Goal: Task Accomplishment & Management: Manage account settings

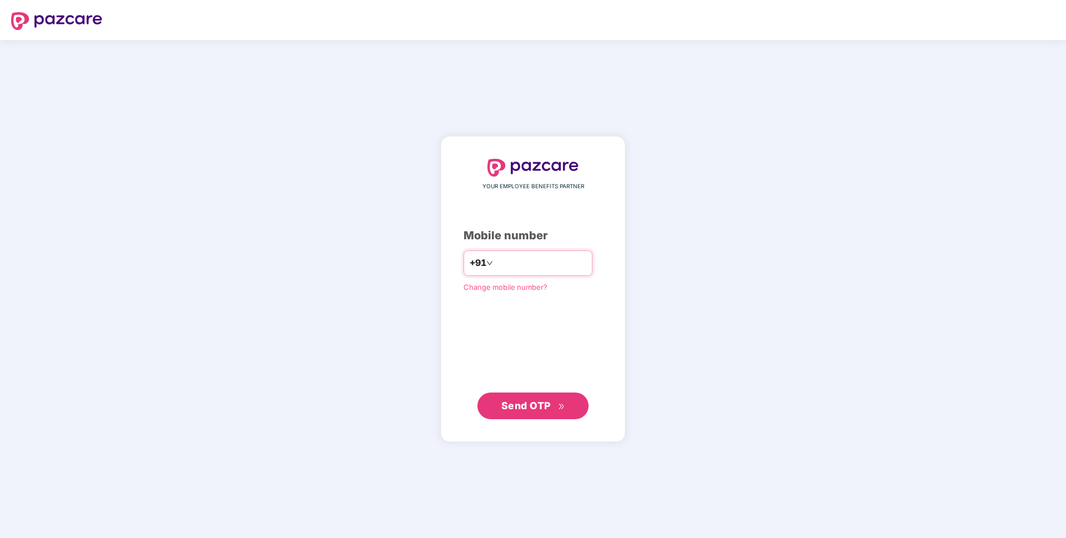
click at [502, 263] on input "number" at bounding box center [540, 264] width 91 height 18
type input "**********"
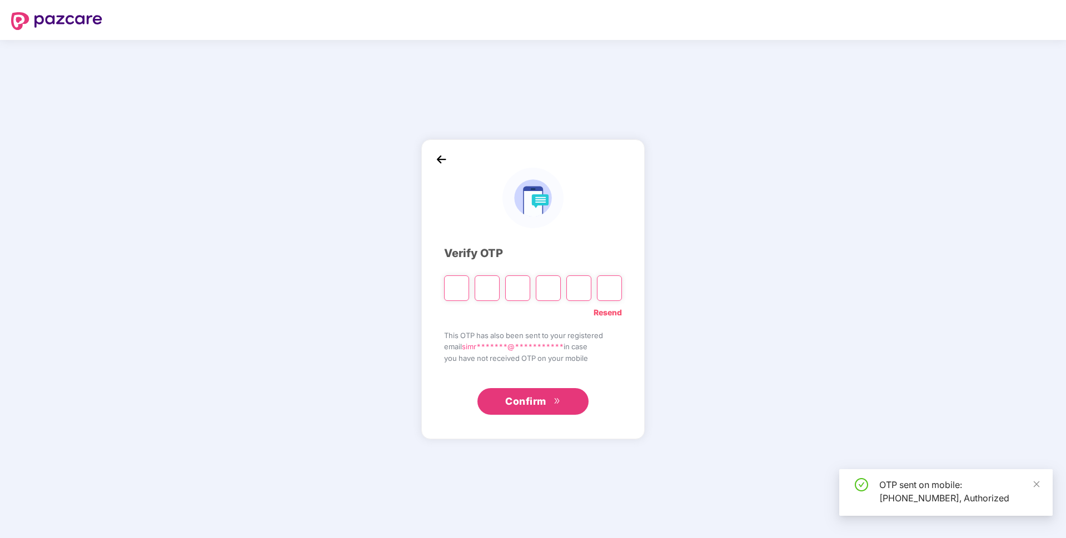
click at [453, 287] on input "Please enter verification code. Digit 1" at bounding box center [456, 289] width 25 height 26
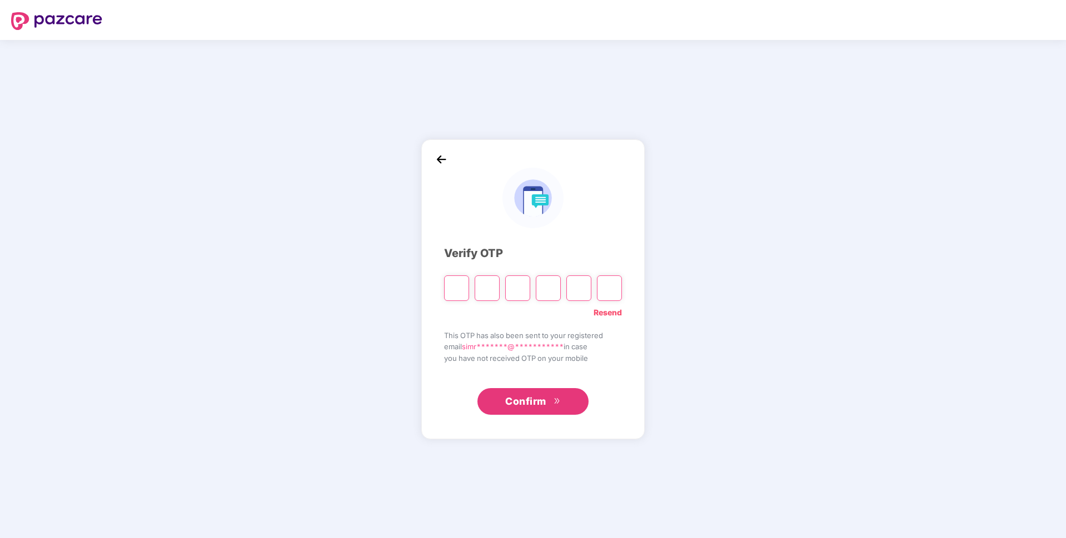
type input "*"
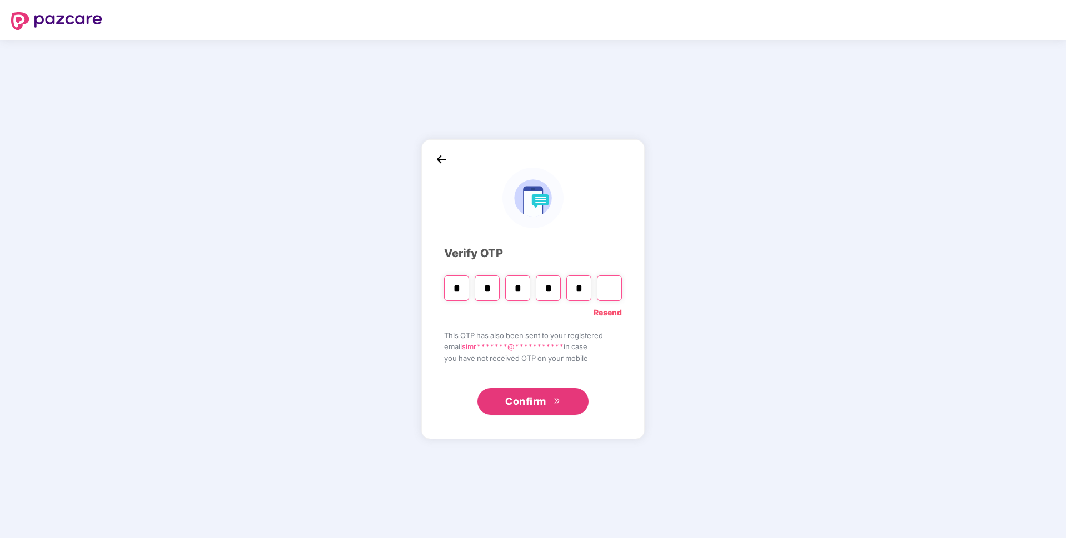
type input "*"
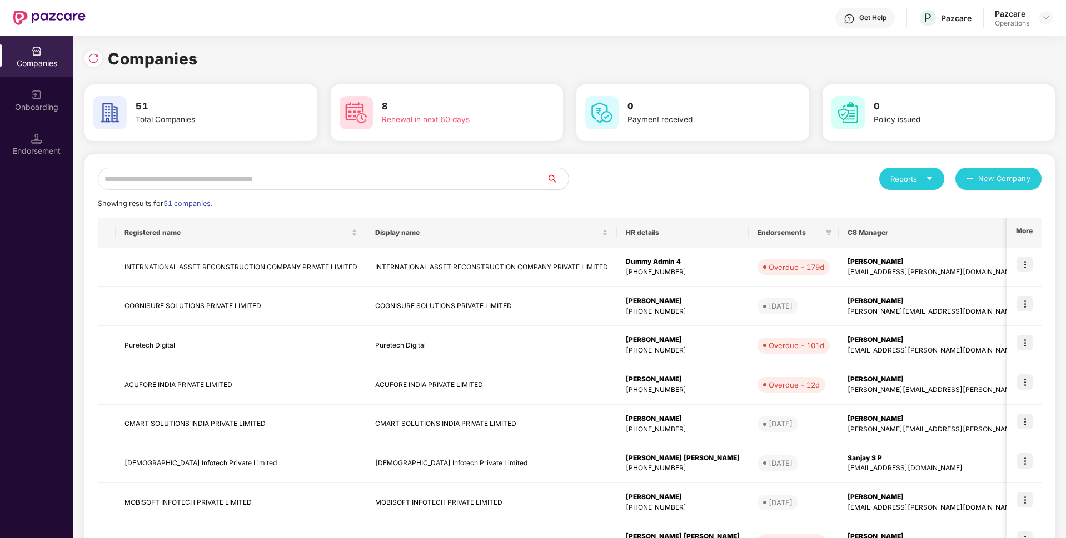
click at [248, 184] on input "text" at bounding box center [322, 179] width 448 height 22
paste input "**********"
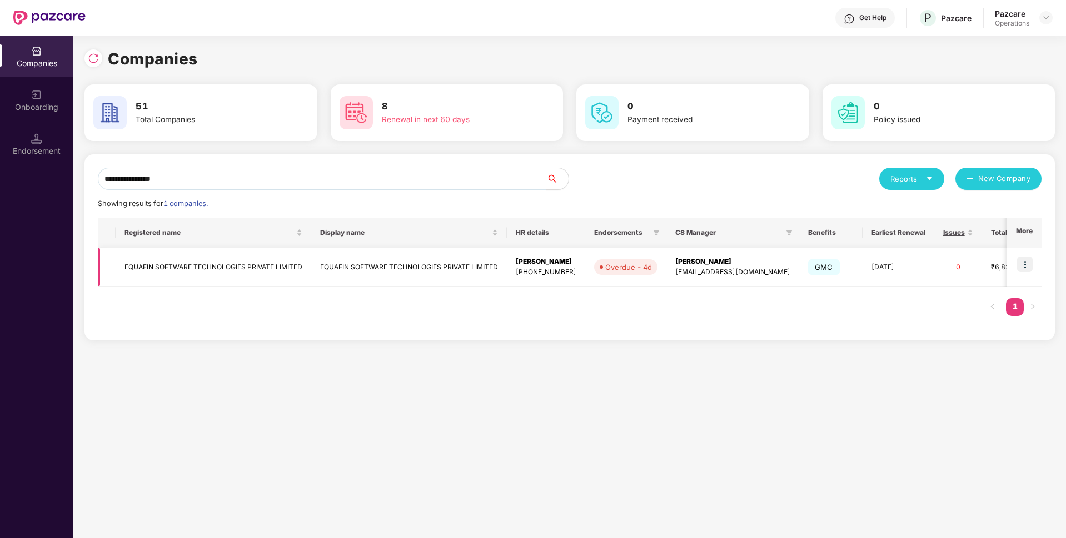
type input "**********"
click at [196, 270] on td "EQUAFIN SOFTWARE TECHNOLOGIES PRIVATE LIMITED" at bounding box center [214, 267] width 196 height 39
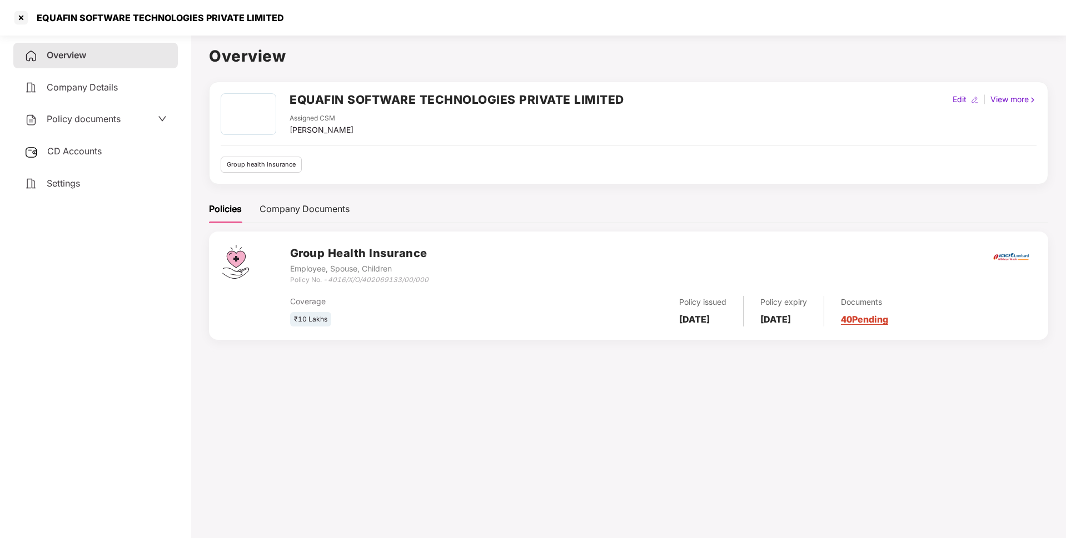
click at [102, 119] on span "Policy documents" at bounding box center [84, 118] width 74 height 11
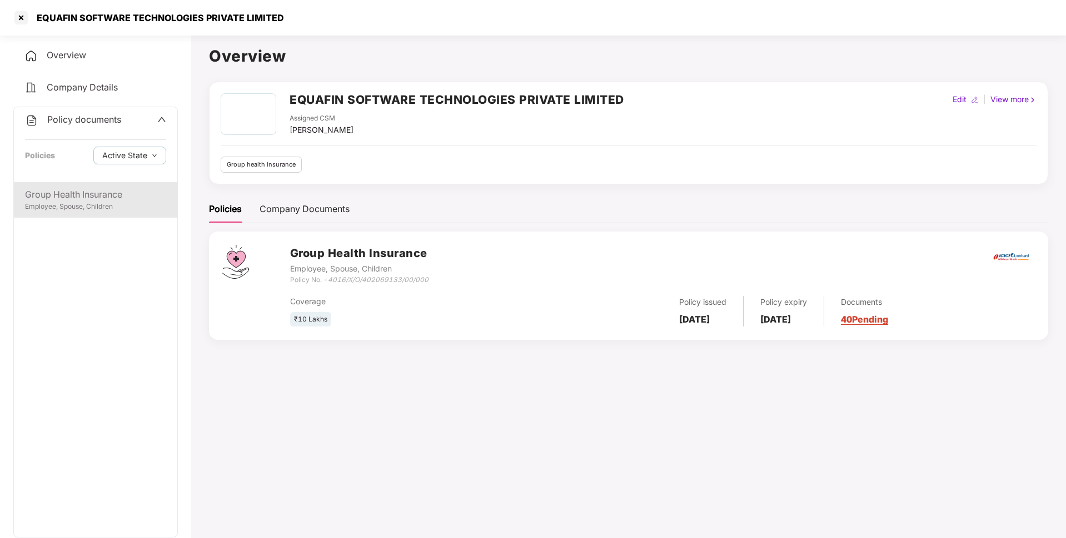
click at [67, 216] on div "Group Health Insurance Employee, Spouse, Children" at bounding box center [95, 200] width 163 height 36
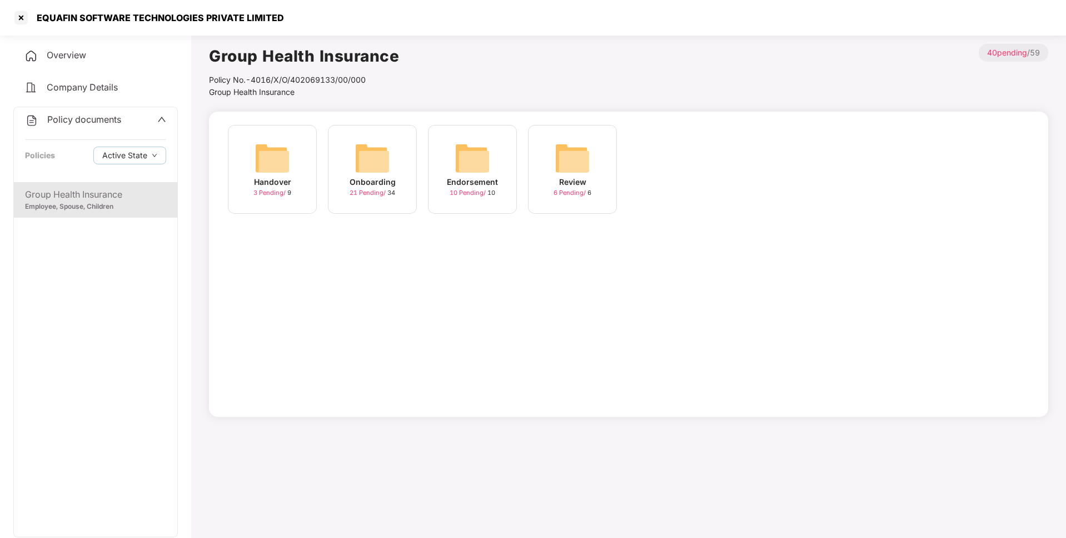
click at [372, 186] on div "Onboarding" at bounding box center [373, 182] width 46 height 12
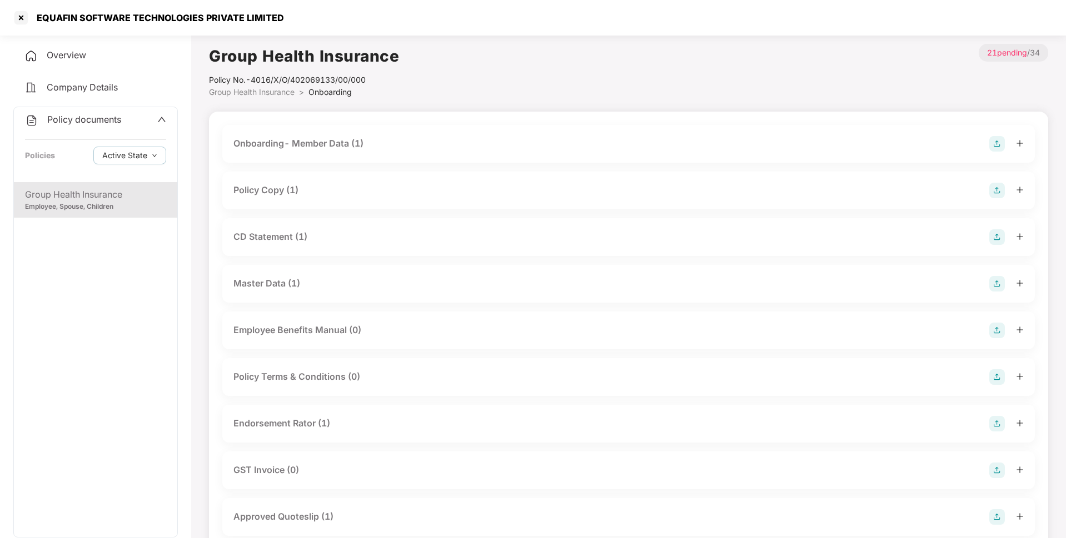
click at [427, 141] on div "Onboarding- Member Data (1)" at bounding box center [628, 144] width 790 height 16
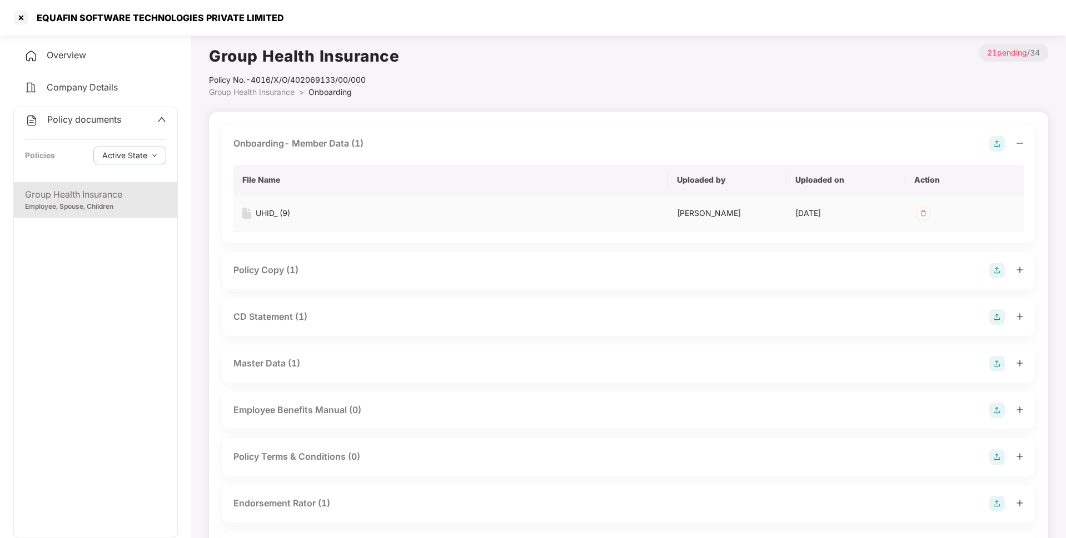
click at [274, 213] on div "UHID_ (9)" at bounding box center [273, 213] width 34 height 12
click at [344, 270] on div "Policy Copy (1)" at bounding box center [628, 271] width 790 height 16
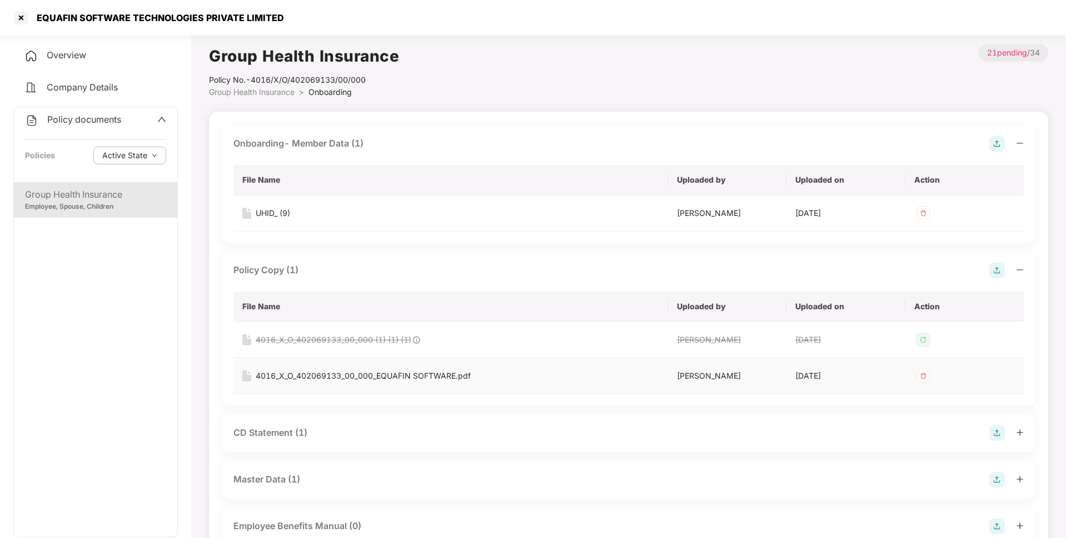
click at [288, 376] on div "4016_X_O_402069133_00_000_EQUAFIN SOFTWARE.pdf" at bounding box center [363, 376] width 215 height 12
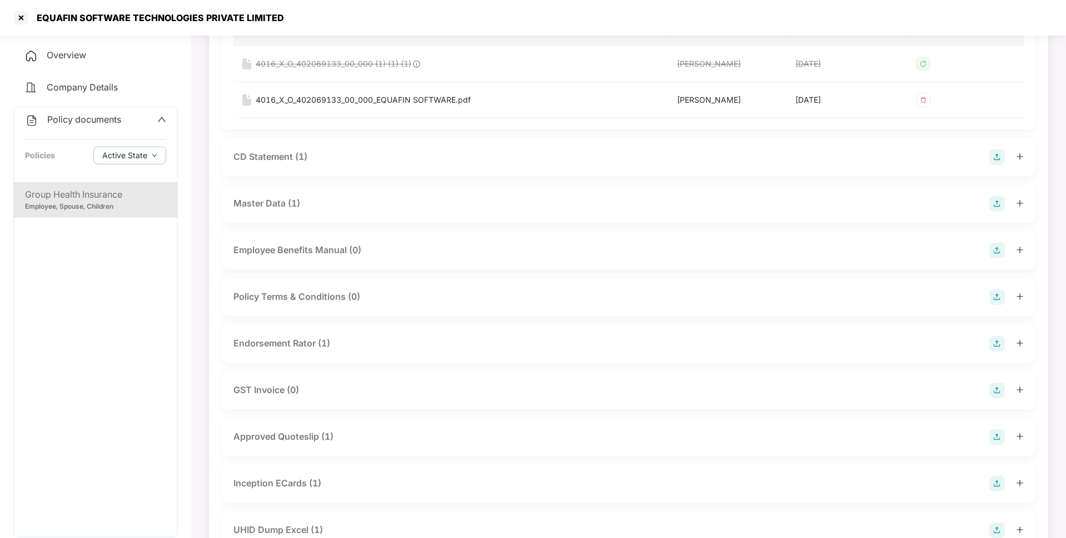
scroll to position [277, 0]
click at [327, 159] on div "CD Statement (1)" at bounding box center [628, 157] width 790 height 16
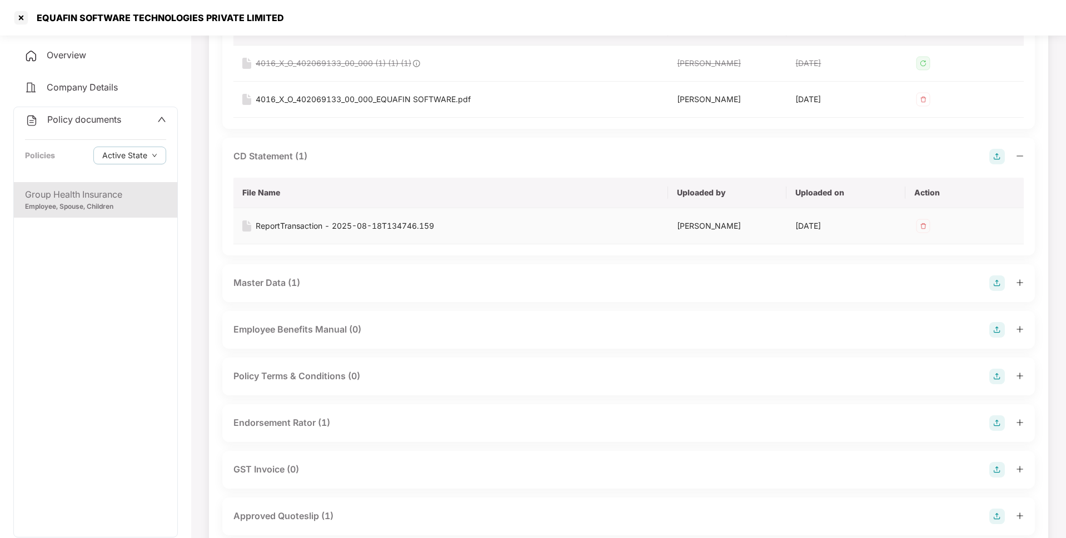
click at [276, 225] on div "ReportTransaction - 2025-08-18T134746.159" at bounding box center [345, 226] width 178 height 12
click at [320, 287] on div "Master Data (1)" at bounding box center [628, 284] width 790 height 16
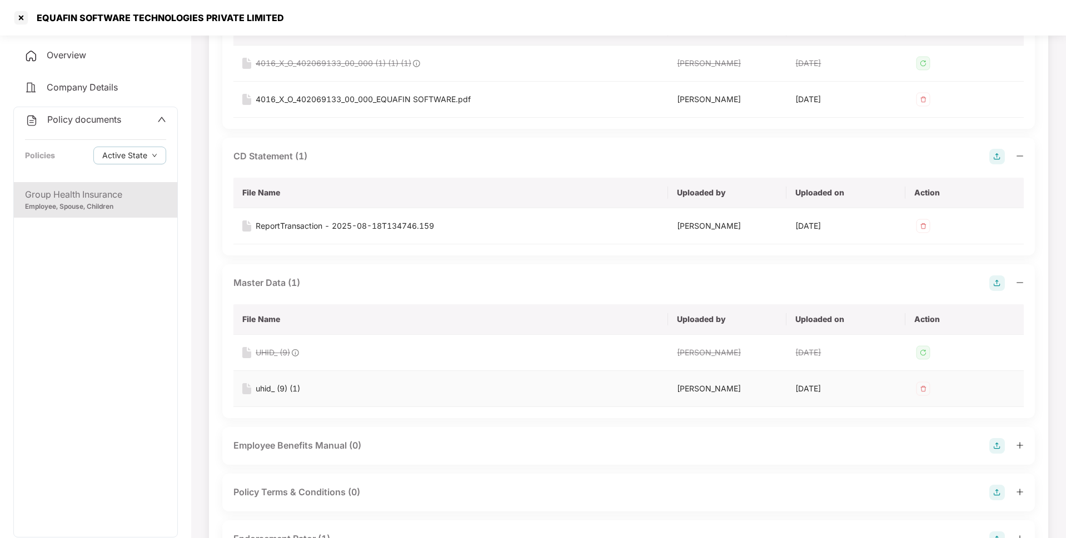
click at [291, 386] on div "uhid_ (9) (1)" at bounding box center [278, 389] width 44 height 12
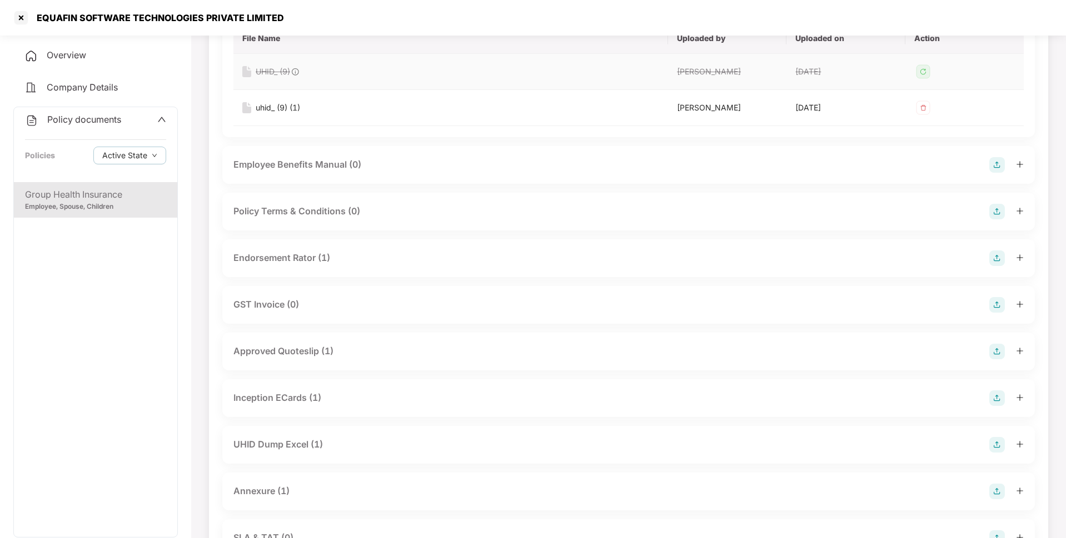
scroll to position [558, 0]
click at [405, 255] on div "Endorsement Rator (1)" at bounding box center [628, 258] width 790 height 16
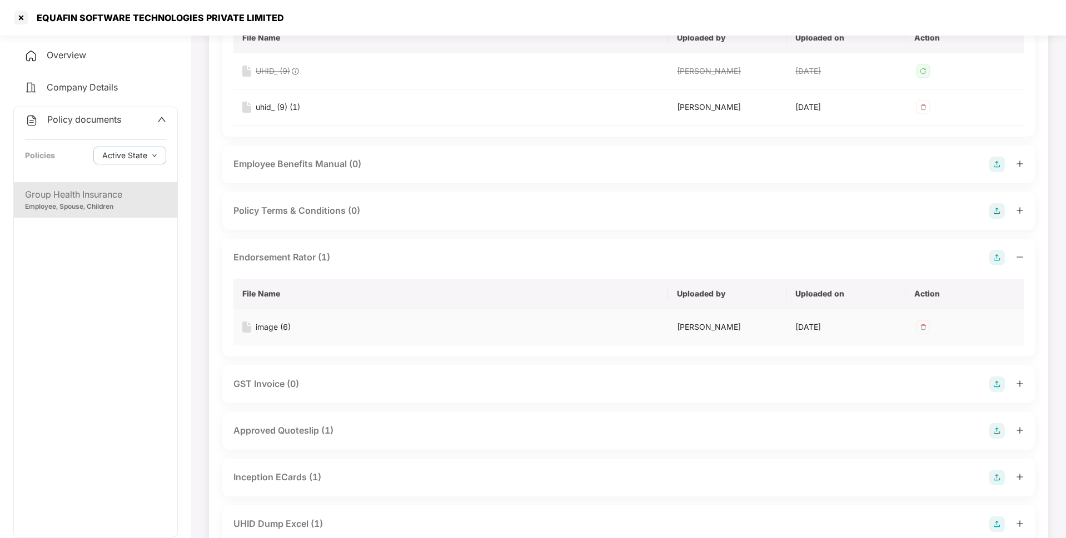
click at [272, 321] on div "image (6)" at bounding box center [273, 327] width 35 height 12
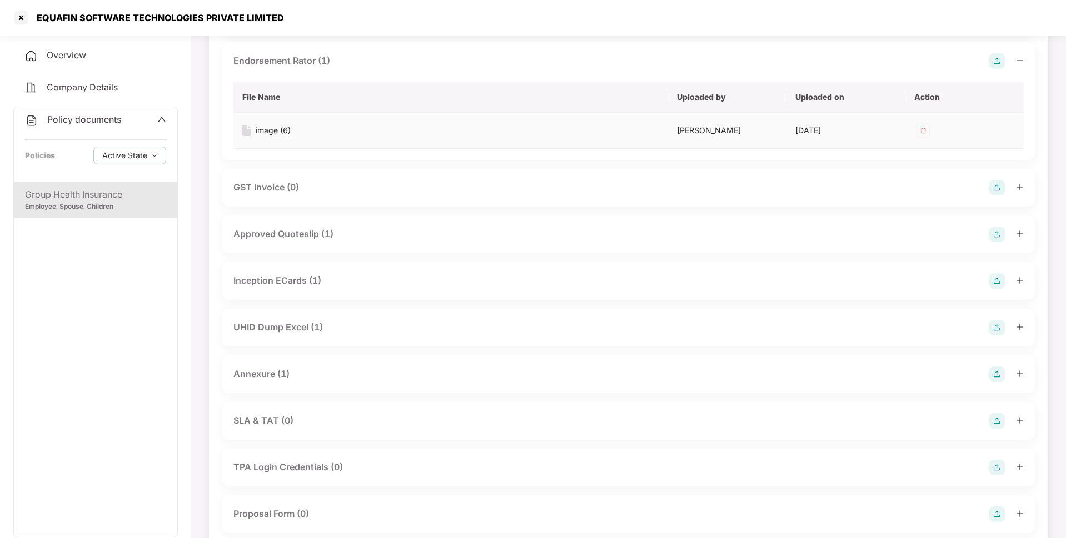
scroll to position [765, 0]
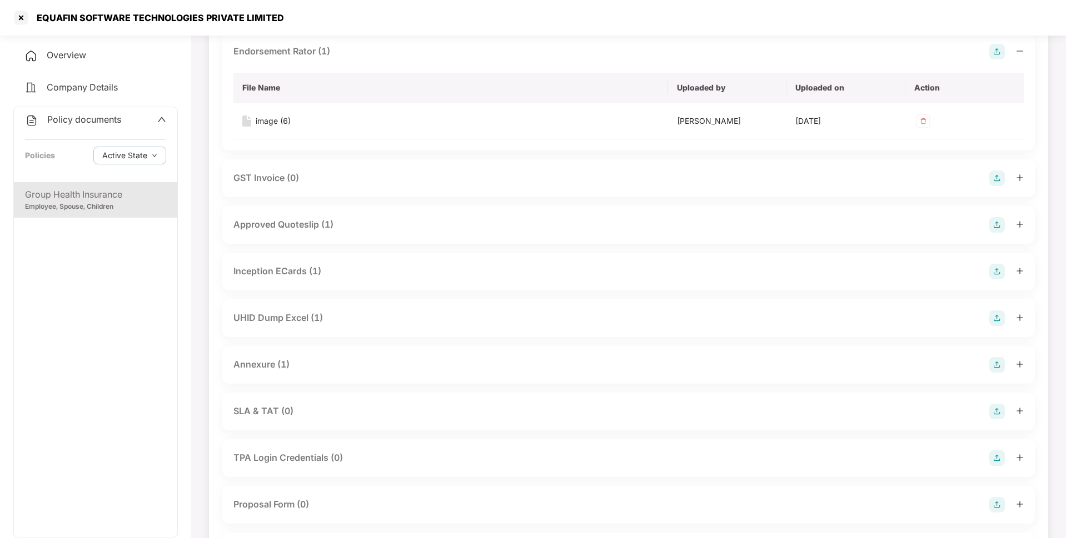
click at [361, 231] on div "Approved Quoteslip (1)" at bounding box center [628, 225] width 790 height 16
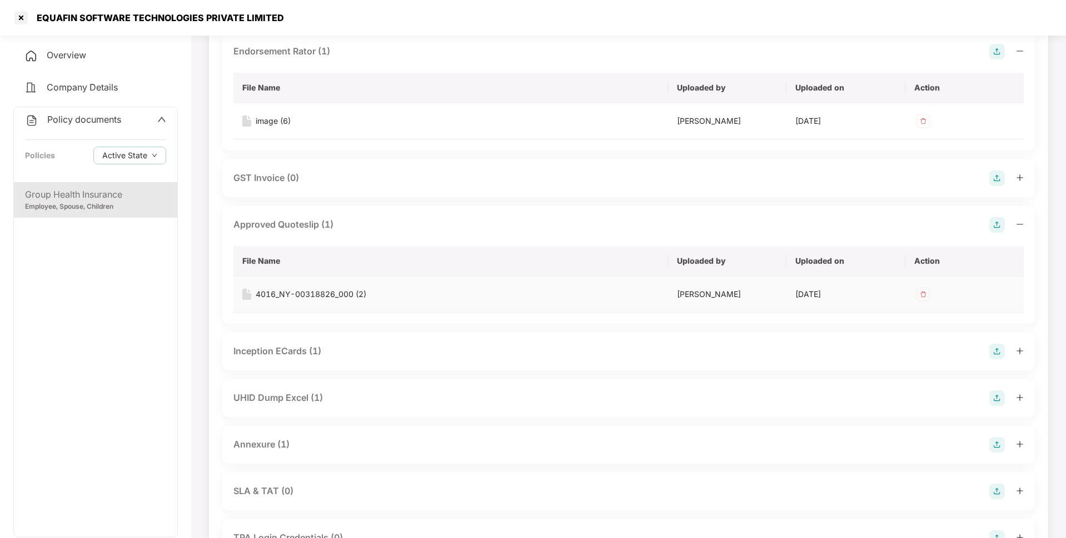
click at [312, 291] on div "4016_NY-00318826_000 (2)" at bounding box center [311, 294] width 111 height 12
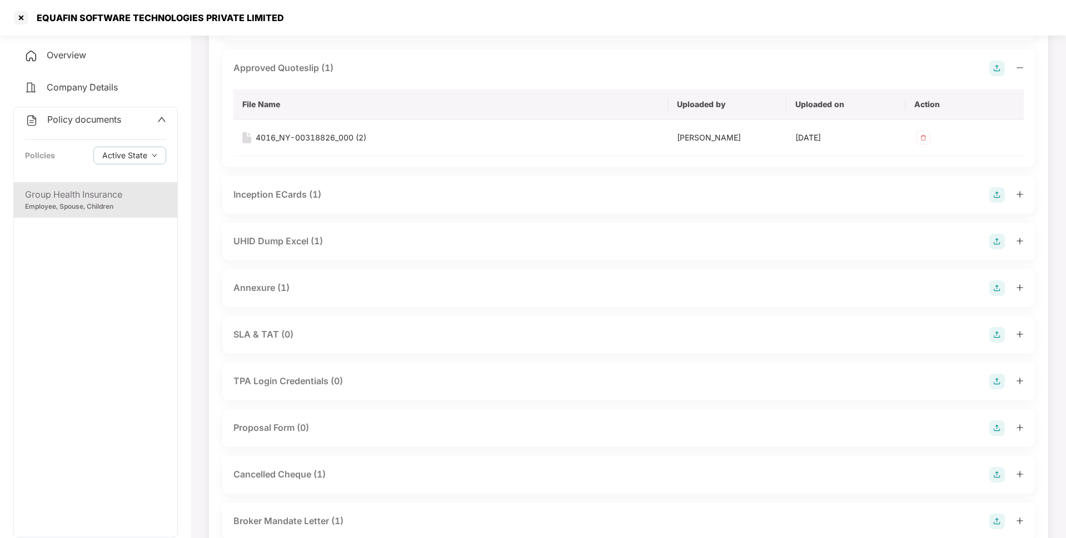
click at [369, 194] on div "Inception ECards (1)" at bounding box center [628, 195] width 790 height 16
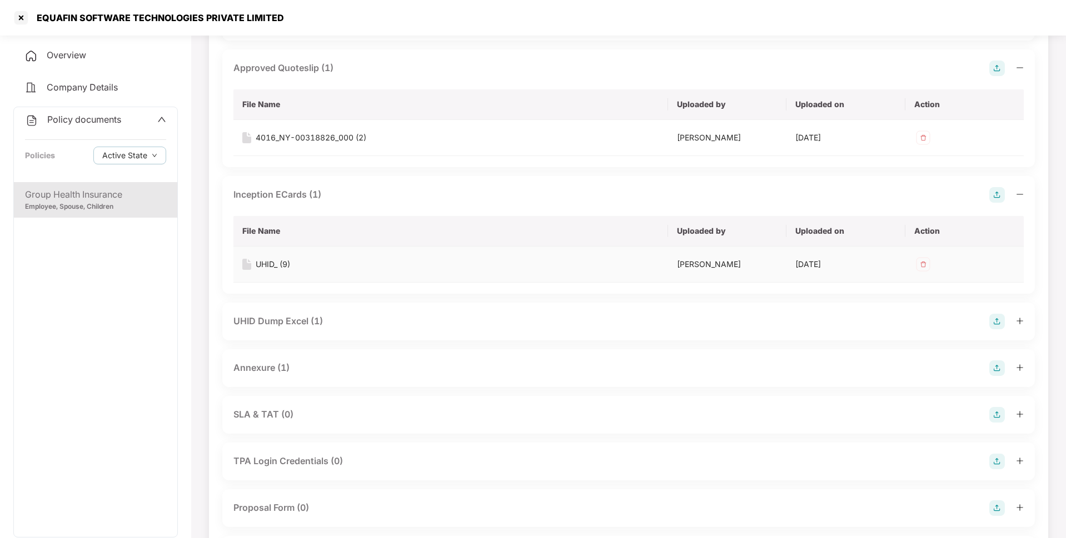
click at [265, 263] on div "UHID_ (9)" at bounding box center [273, 264] width 34 height 12
click at [339, 320] on div "UHID Dump Excel (1)" at bounding box center [628, 322] width 790 height 16
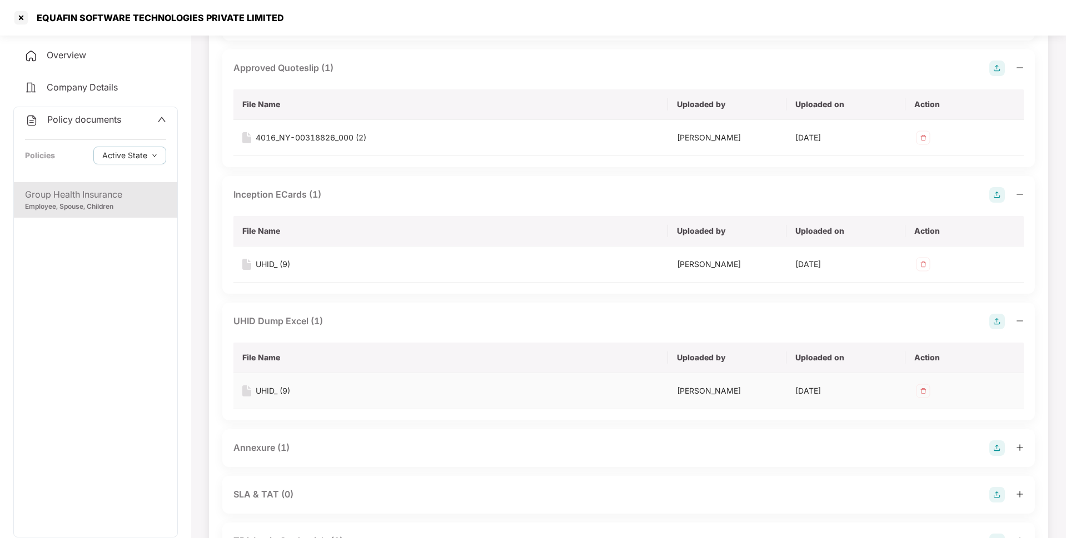
click at [268, 393] on div "UHID_ (9)" at bounding box center [273, 391] width 34 height 12
click at [341, 445] on div "Annexure (1)" at bounding box center [628, 449] width 790 height 16
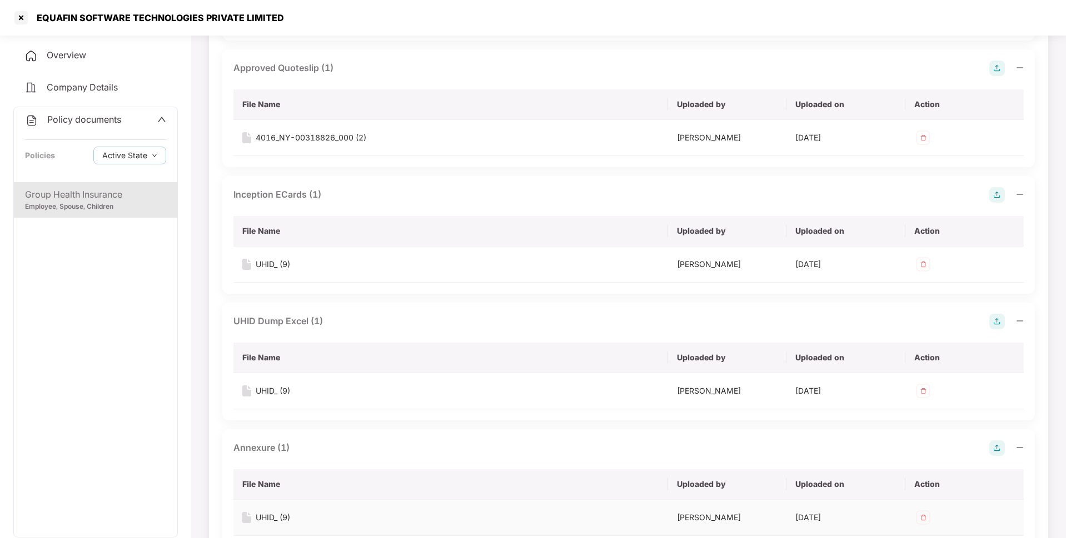
click at [266, 521] on div "UHID_ (9)" at bounding box center [273, 518] width 34 height 12
drag, startPoint x: 281, startPoint y: 14, endPoint x: 140, endPoint y: 16, distance: 140.6
click at [140, 16] on div "EQUAFIN SOFTWARE TECHNOLOGIES PRIVATE LIMITED" at bounding box center [533, 18] width 1066 height 36
click at [288, 15] on div "EQUAFIN SOFTWARE TECHNOLOGIES PRIVATE LIMITED" at bounding box center [533, 18] width 1066 height 36
drag, startPoint x: 281, startPoint y: 15, endPoint x: 37, endPoint y: 24, distance: 243.6
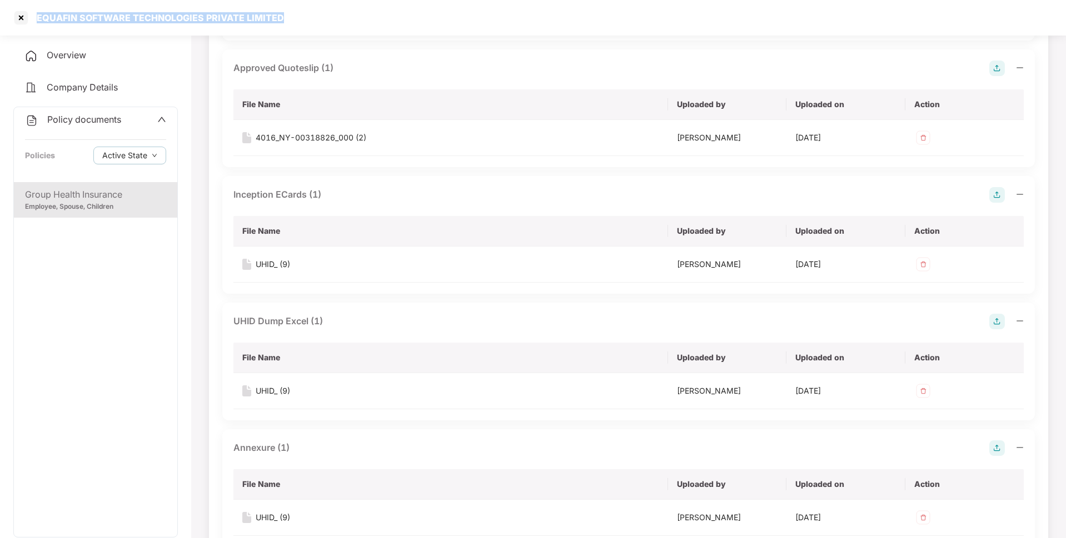
click at [37, 24] on div "EQUAFIN SOFTWARE TECHNOLOGIES PRIVATE LIMITED" at bounding box center [533, 18] width 1066 height 36
copy div "EQUAFIN SOFTWARE TECHNOLOGIES PRIVATE LIMITED"
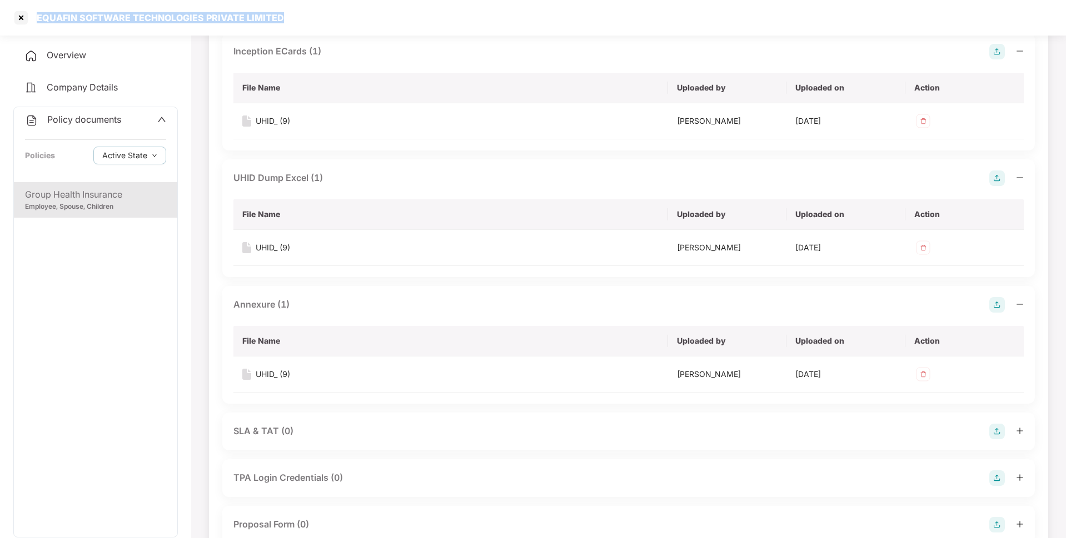
scroll to position [1064, 0]
click at [73, 58] on span "Overview" at bounding box center [66, 54] width 39 height 11
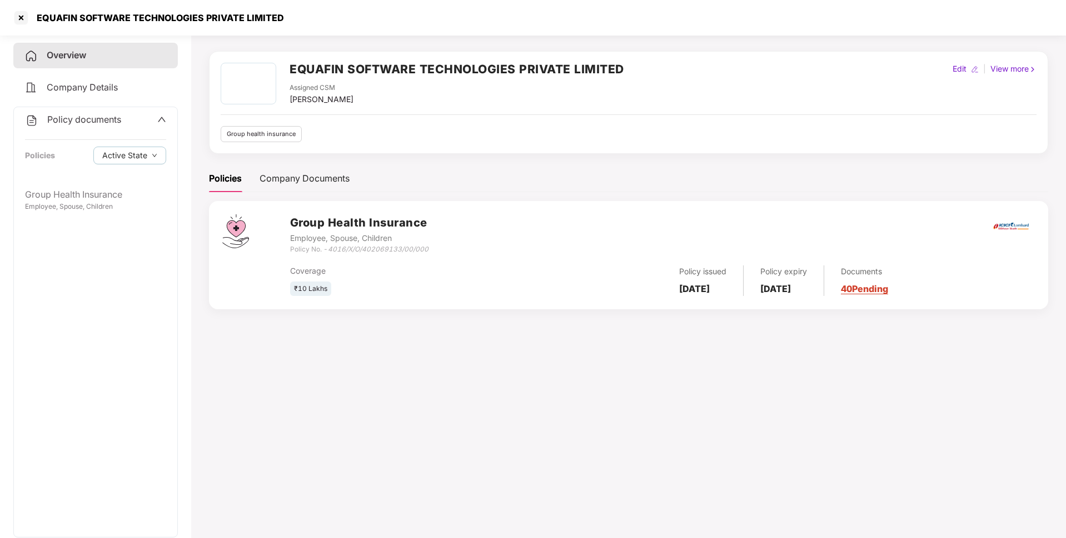
click at [72, 118] on span "Policy documents" at bounding box center [84, 119] width 74 height 11
click at [66, 182] on span "Settings" at bounding box center [63, 183] width 33 height 11
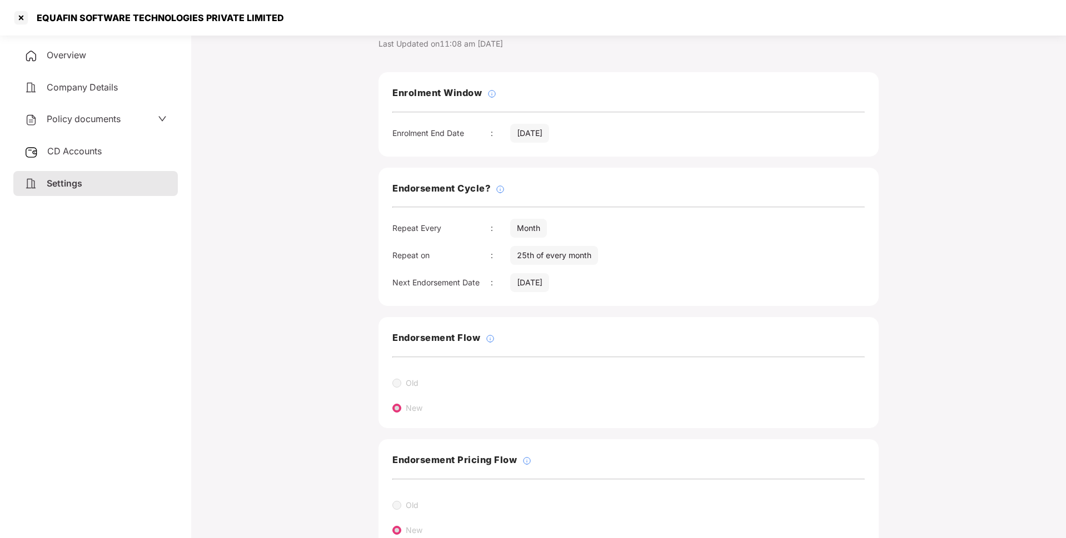
scroll to position [67, 0]
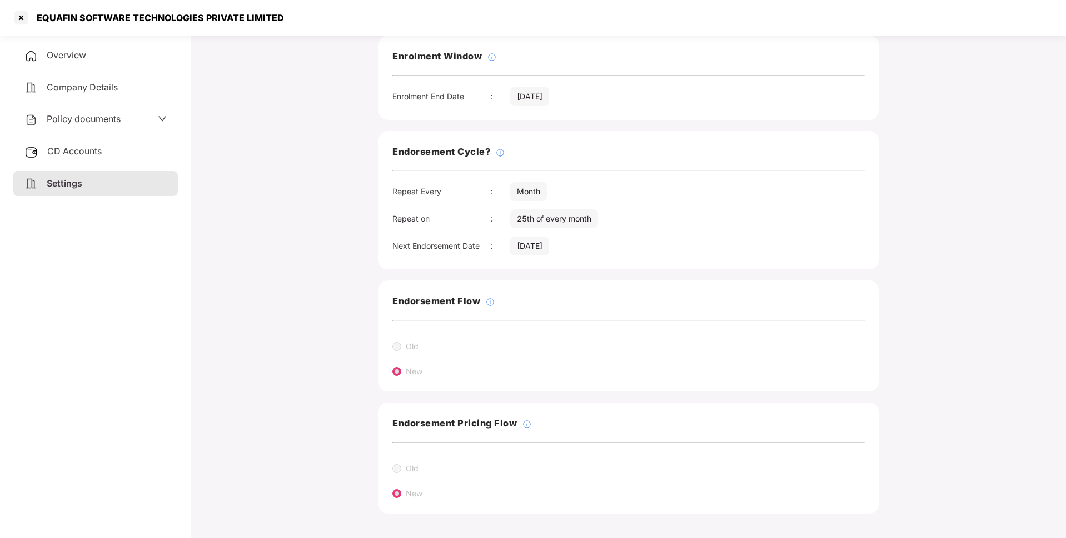
click at [81, 154] on span "CD Accounts" at bounding box center [74, 151] width 54 height 11
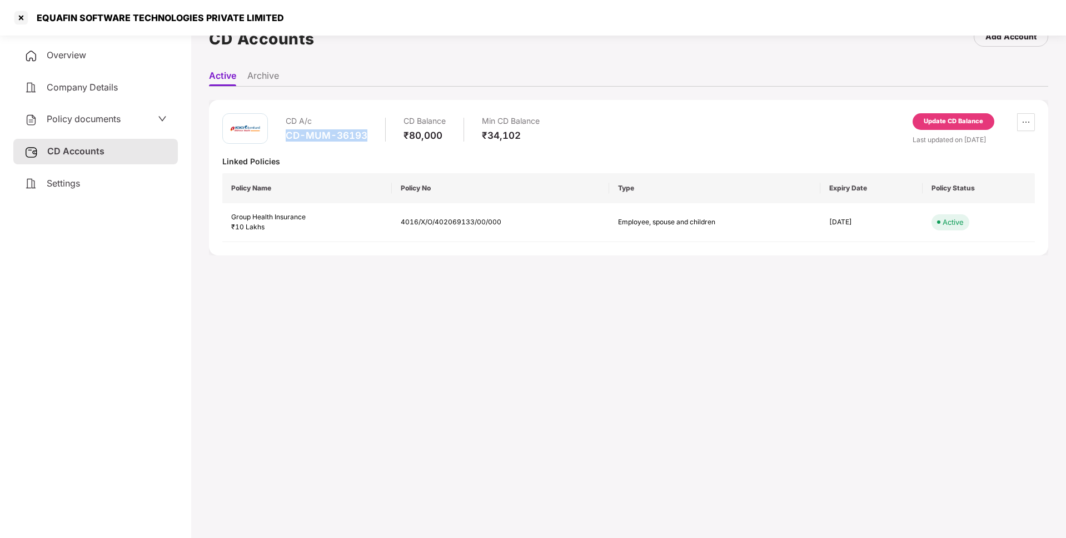
drag, startPoint x: 370, startPoint y: 137, endPoint x: 288, endPoint y: 139, distance: 81.7
click at [288, 139] on div "CD A/c CD-MUM-36193 CD Balance ₹80,000 Min CD Balance ₹34,102" at bounding box center [413, 129] width 254 height 32
copy div "CD-MUM-36193"
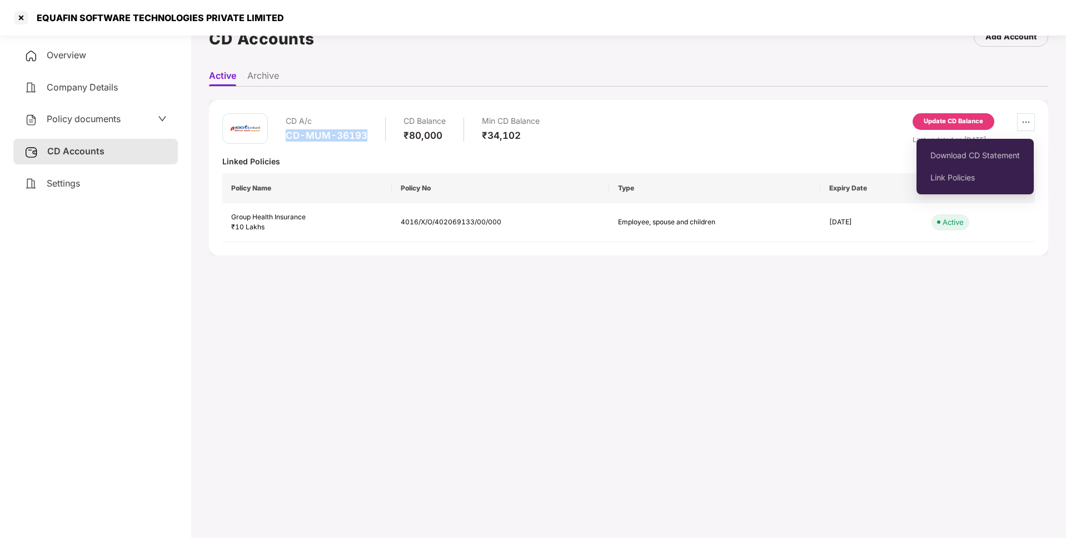
click at [1030, 123] on span "ellipsis" at bounding box center [1026, 122] width 17 height 9
click at [971, 151] on span "Download CD Statement" at bounding box center [974, 155] width 89 height 12
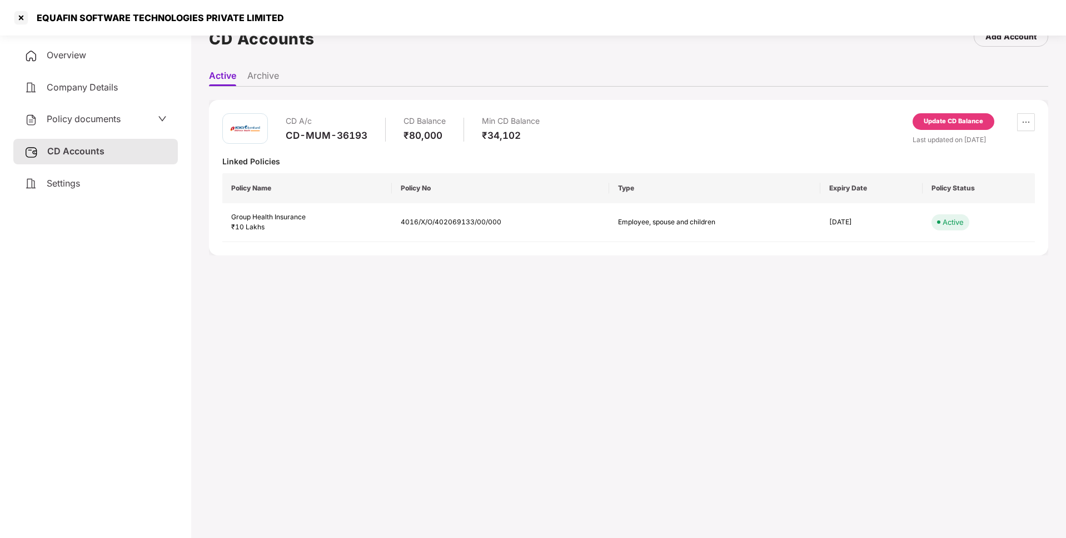
click at [938, 126] on div "Update CD Balance" at bounding box center [953, 122] width 59 height 10
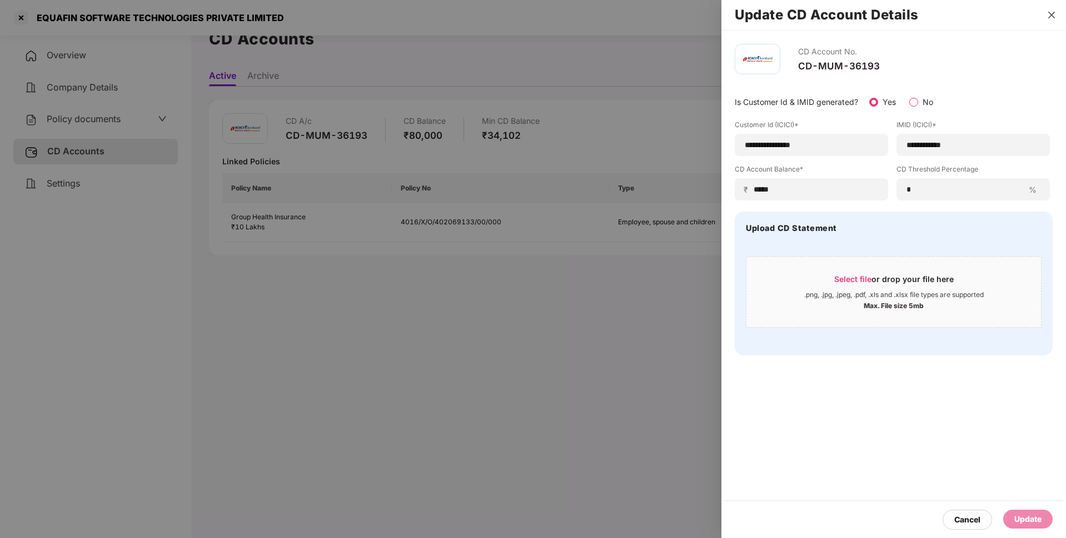
click at [1054, 12] on icon "close" at bounding box center [1051, 15] width 7 height 7
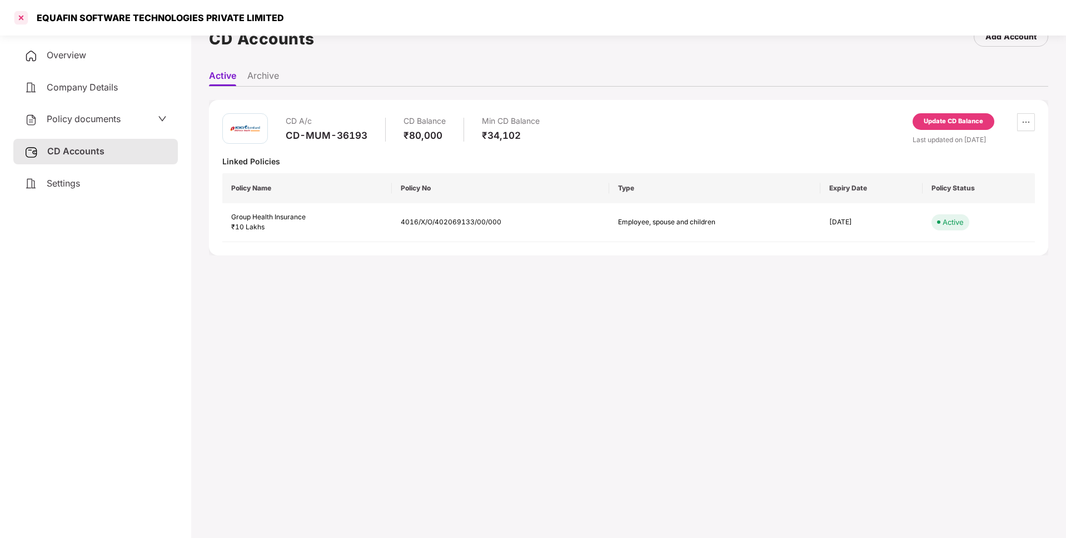
click at [23, 17] on div at bounding box center [21, 18] width 18 height 18
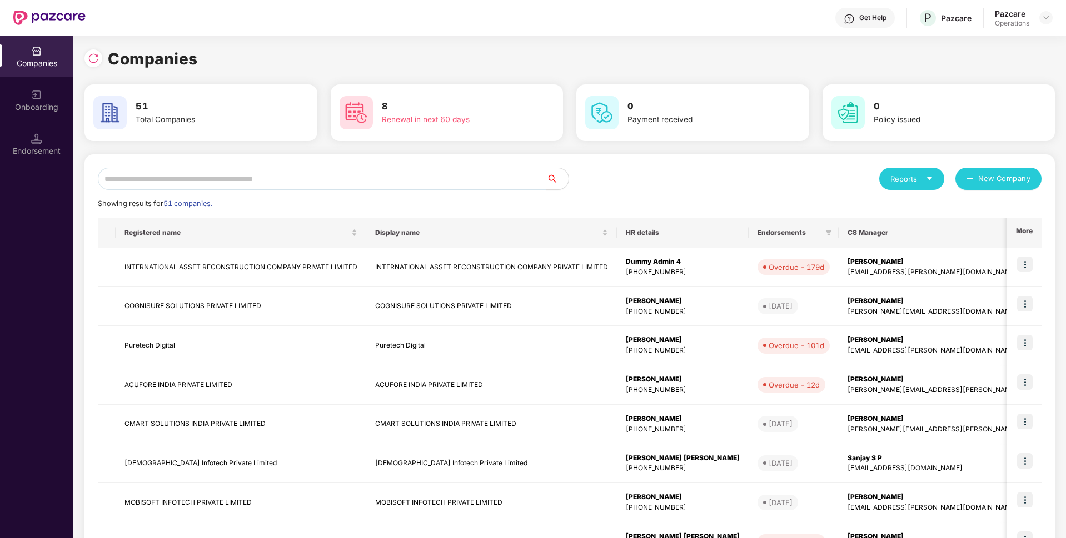
scroll to position [0, 0]
click at [201, 188] on input "text" at bounding box center [322, 179] width 448 height 22
paste input "*******"
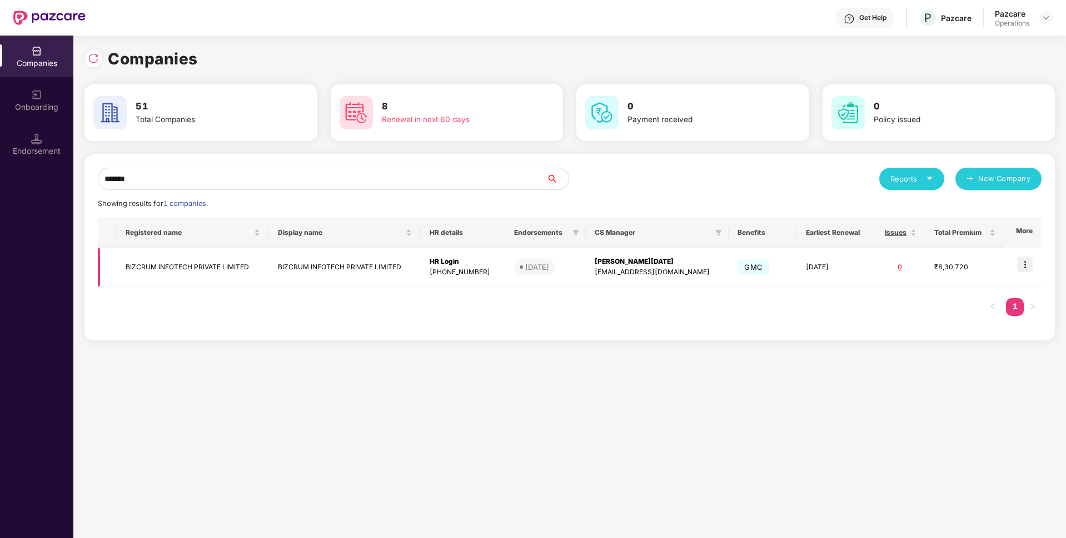
type input "*******"
click at [202, 256] on td "BIZCRUM INFOTECH PRIVATE LIMITED" at bounding box center [193, 267] width 152 height 39
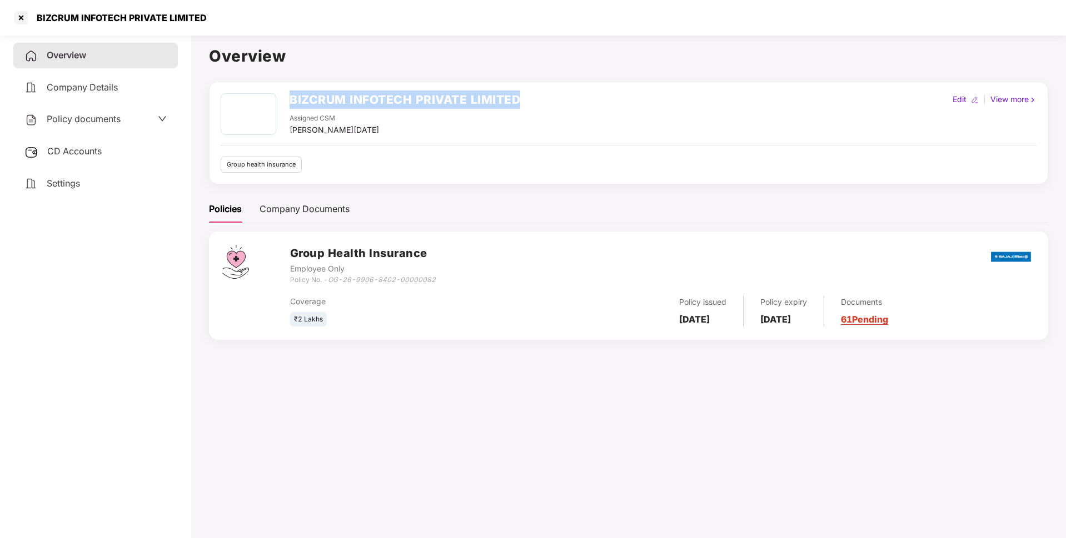
drag, startPoint x: 519, startPoint y: 97, endPoint x: 291, endPoint y: 96, distance: 228.4
click at [291, 96] on h2 "BIZCRUM INFOTECH PRIVATE LIMITED" at bounding box center [405, 100] width 231 height 18
copy h2 "BIZCRUM INFOTECH PRIVATE LIMITED"
click at [109, 111] on div "Policy documents" at bounding box center [95, 120] width 164 height 26
click at [106, 117] on span "Policy documents" at bounding box center [84, 118] width 74 height 11
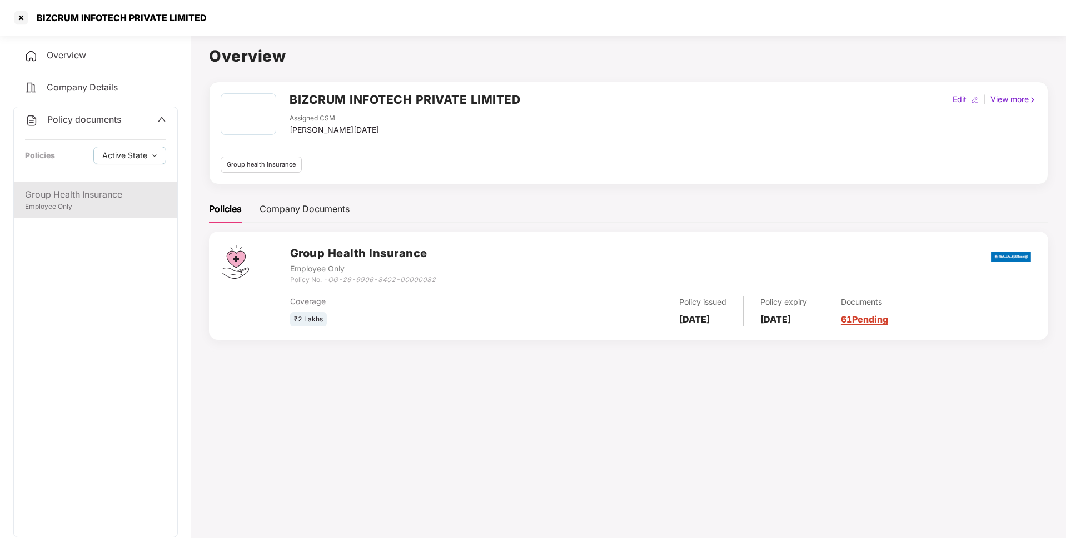
click at [69, 211] on div "Employee Only" at bounding box center [95, 207] width 141 height 11
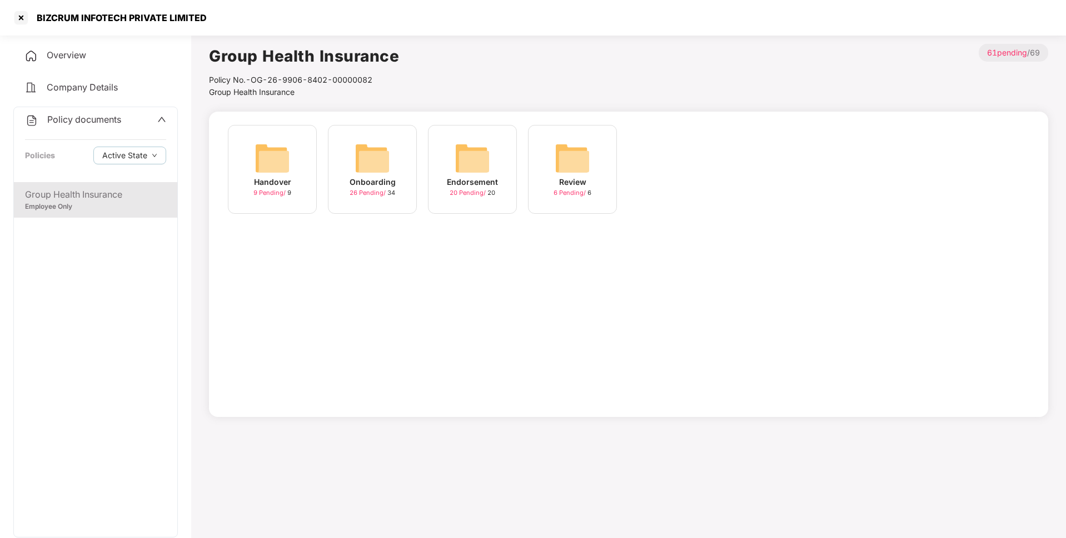
click at [397, 179] on div "Onboarding 26 Pending / 34" at bounding box center [372, 169] width 89 height 89
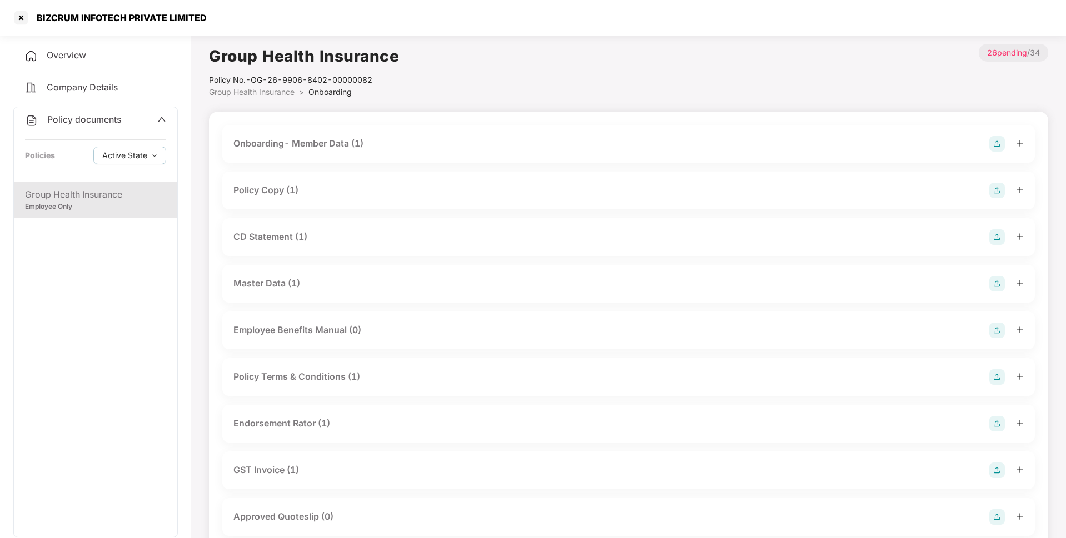
click at [364, 197] on div "Policy Copy (1)" at bounding box center [628, 191] width 790 height 16
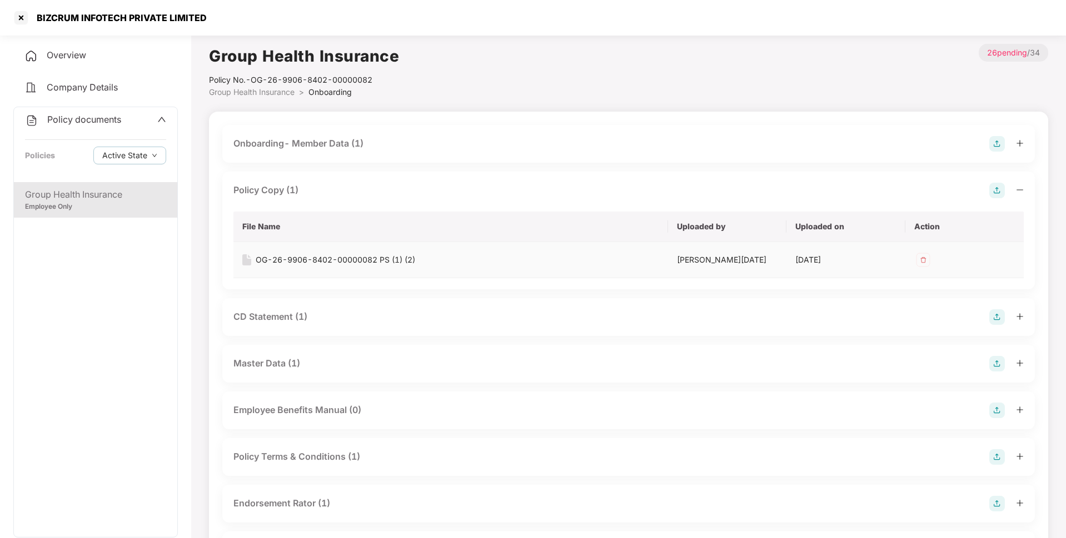
click at [338, 263] on div "OG-26-9906-8402-00000082 PS (1) (2)" at bounding box center [335, 260] width 159 height 12
click at [426, 148] on div "Onboarding- Member Data (1)" at bounding box center [628, 144] width 790 height 16
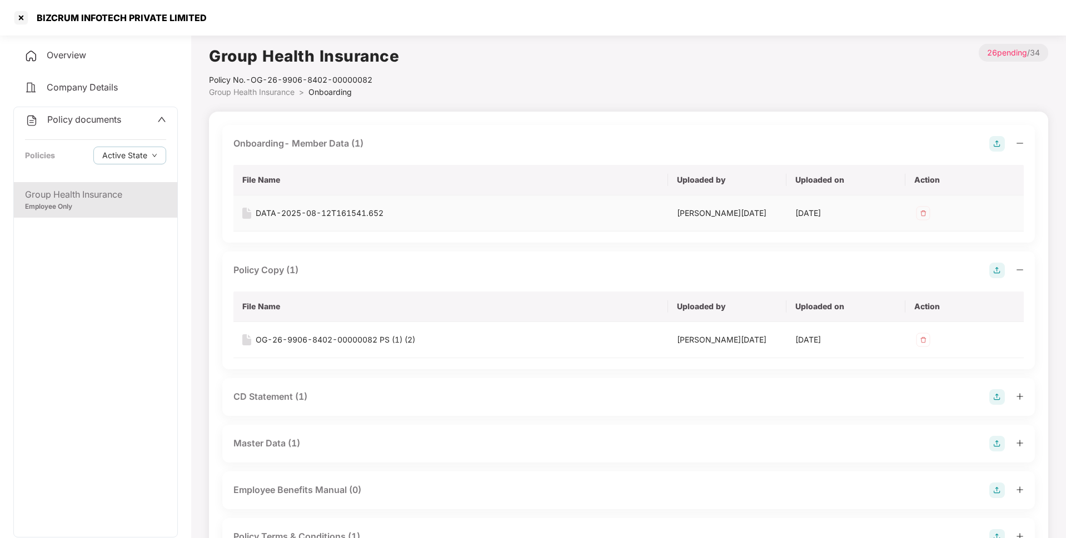
click at [325, 217] on div "DATA-2025-08-12T161541.652" at bounding box center [320, 213] width 128 height 12
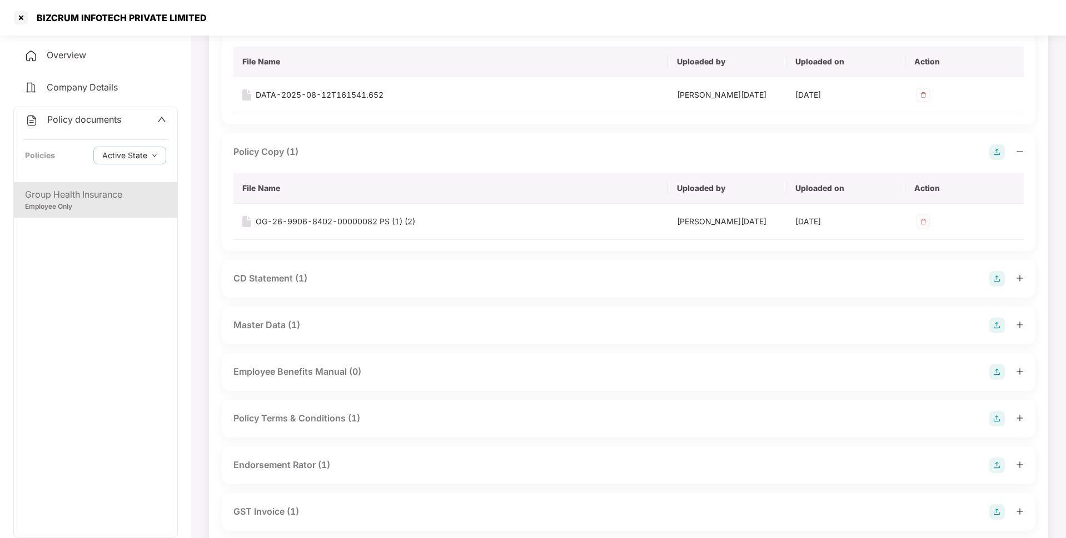
scroll to position [120, 0]
click at [306, 275] on div "CD Statement (1)" at bounding box center [270, 277] width 74 height 14
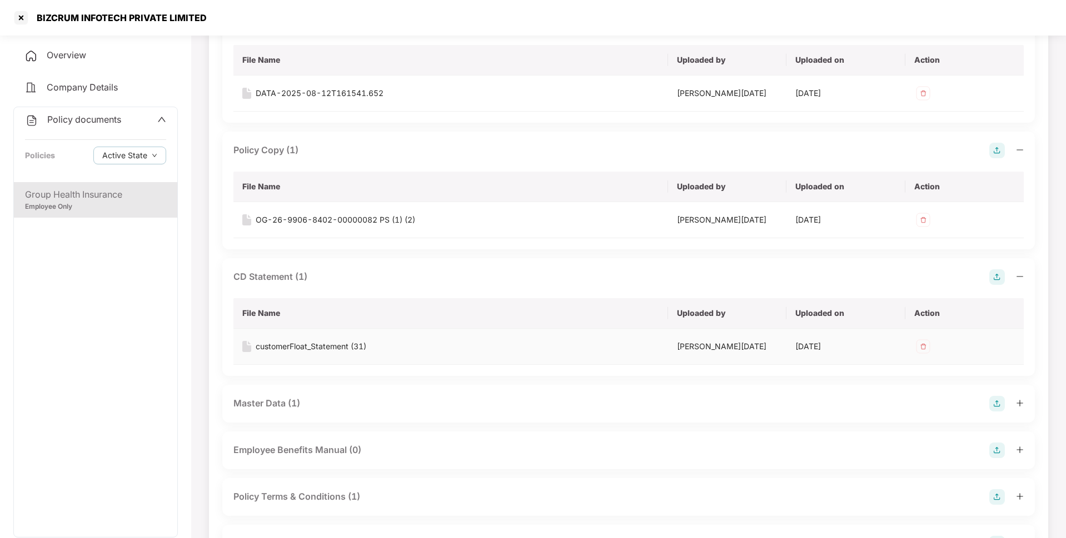
click at [303, 345] on div "customerFloat_Statement (31)" at bounding box center [311, 347] width 111 height 12
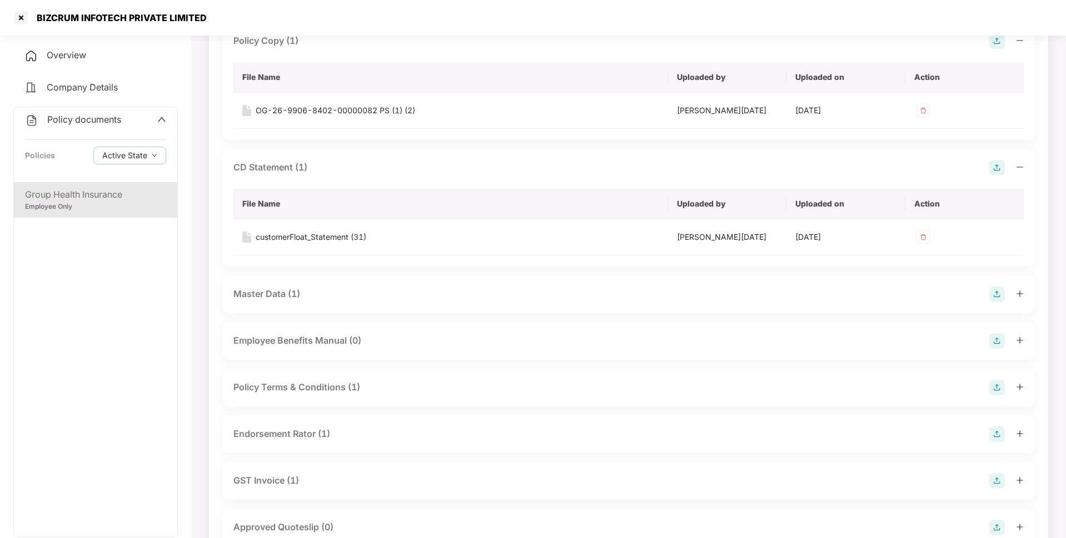
scroll to position [230, 0]
click at [352, 293] on div "Master Data (1)" at bounding box center [628, 294] width 790 height 16
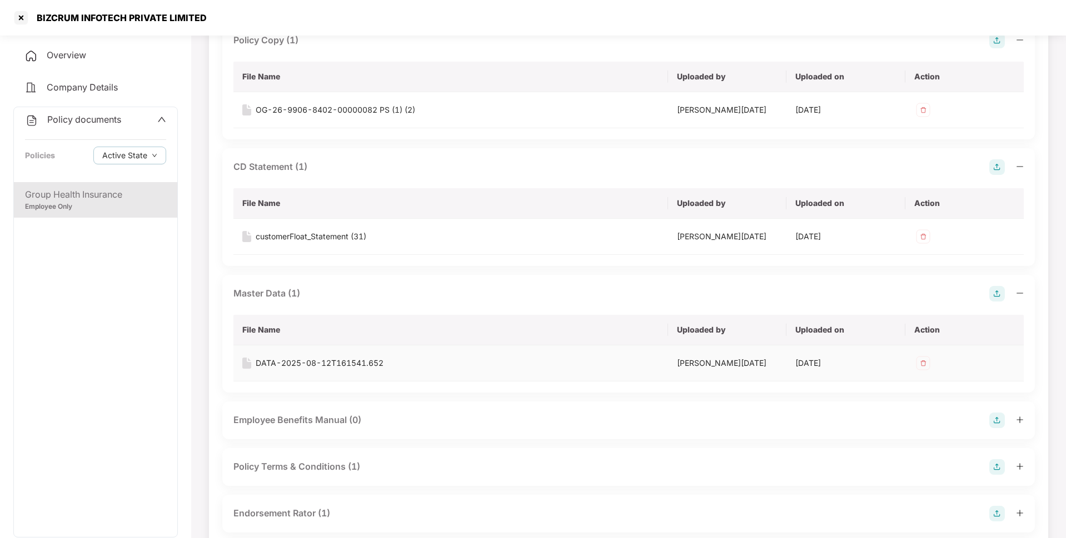
click at [288, 363] on div "DATA-2025-08-12T161541.652" at bounding box center [320, 363] width 128 height 12
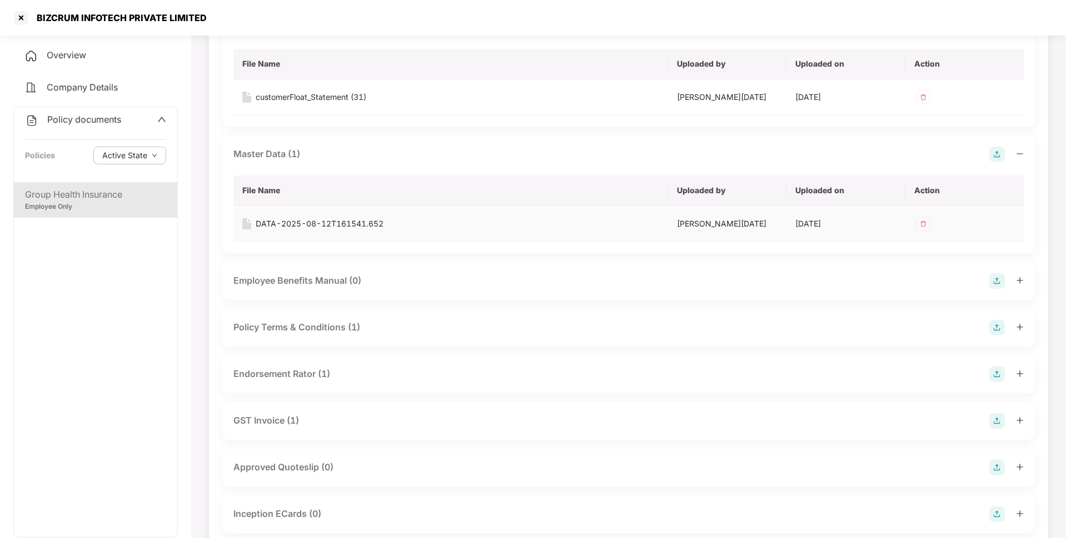
scroll to position [372, 0]
click at [410, 319] on div "Policy Terms & Conditions (1)" at bounding box center [628, 326] width 790 height 16
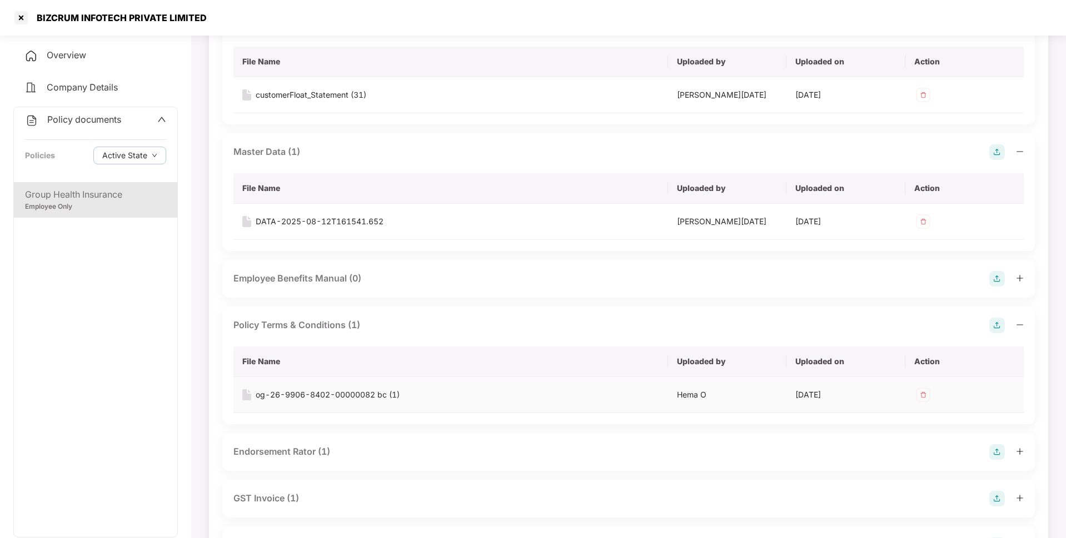
click at [302, 393] on div "og-26-9906-8402-00000082 bc (1)" at bounding box center [328, 395] width 144 height 12
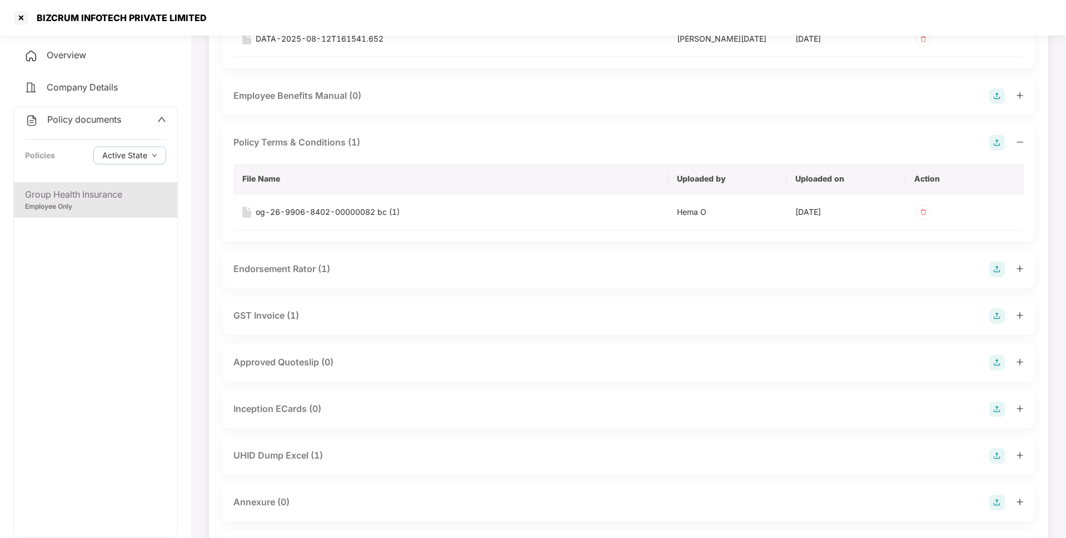
scroll to position [560, 0]
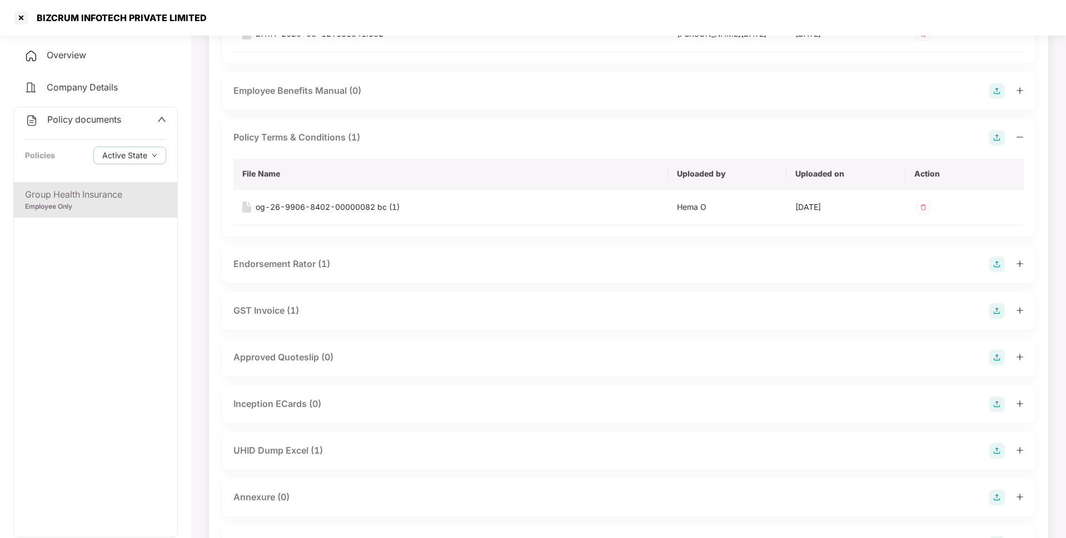
click at [366, 268] on div "Endorsement Rator (1)" at bounding box center [628, 265] width 790 height 16
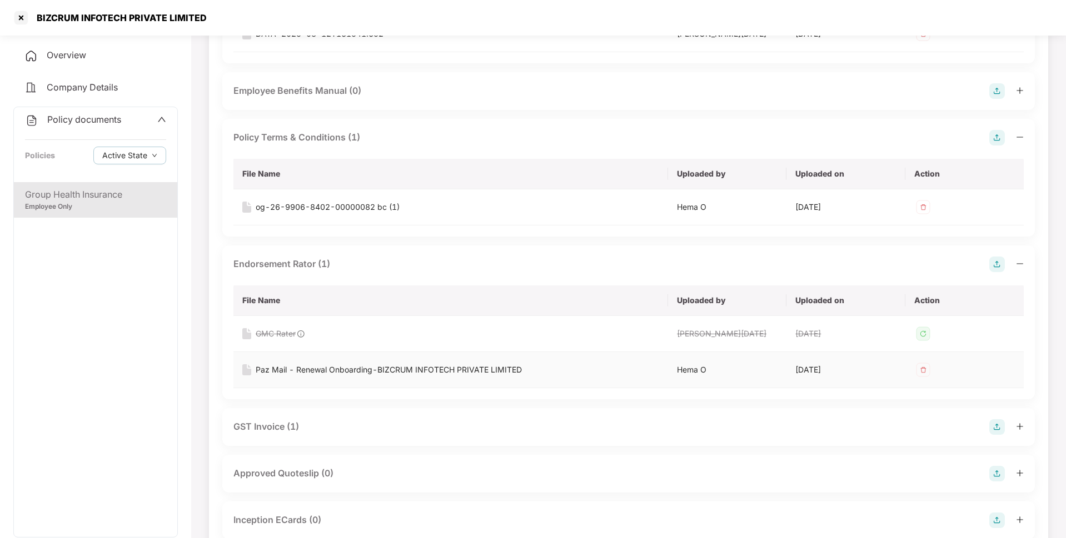
click at [291, 373] on div "Paz Mail - Renewal Onboarding-BIZCRUM INFOTECH PRIVATE LIMITED" at bounding box center [389, 370] width 266 height 12
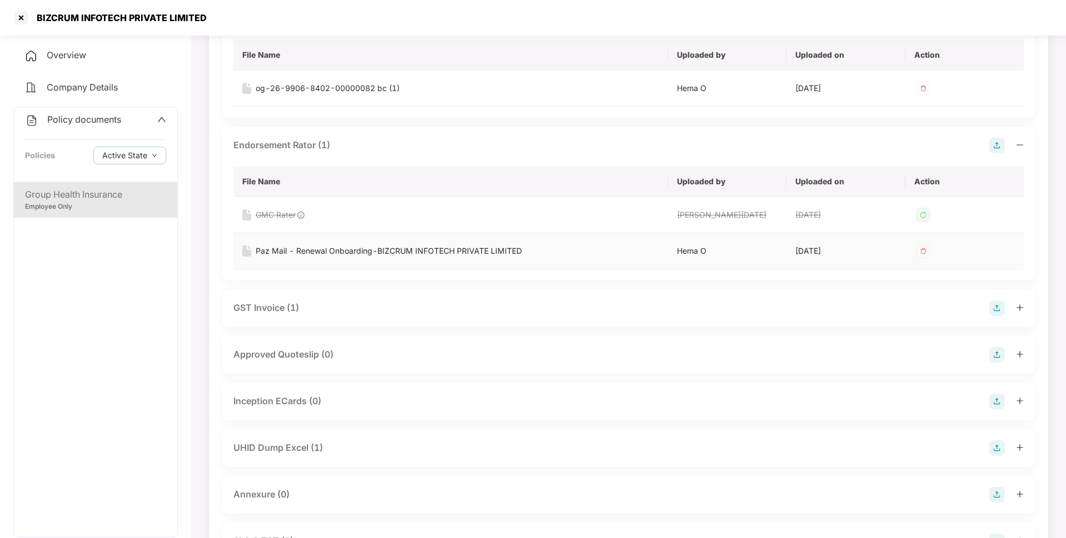
scroll to position [682, 0]
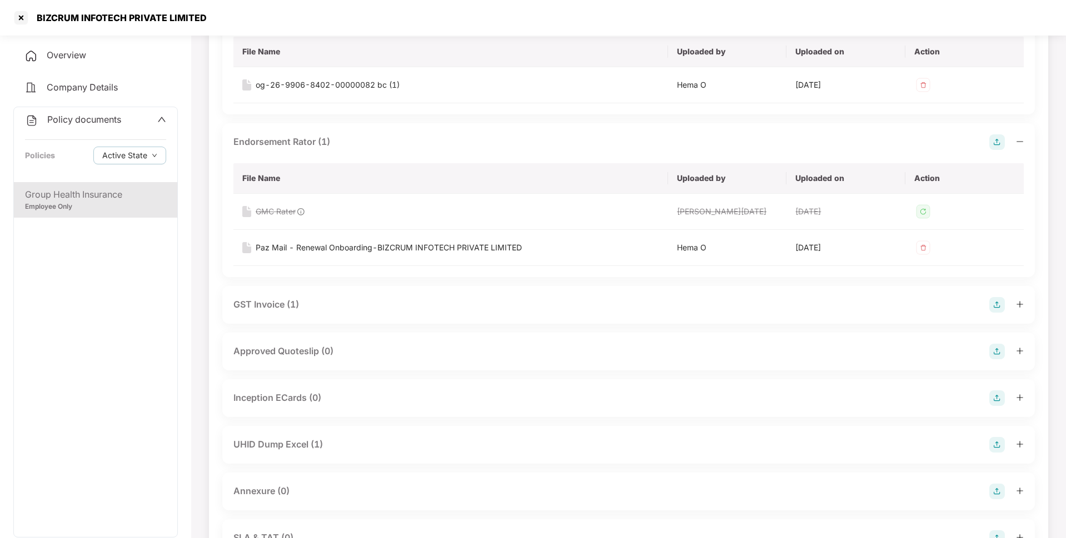
click at [348, 310] on div "GST Invoice (1)" at bounding box center [628, 305] width 790 height 16
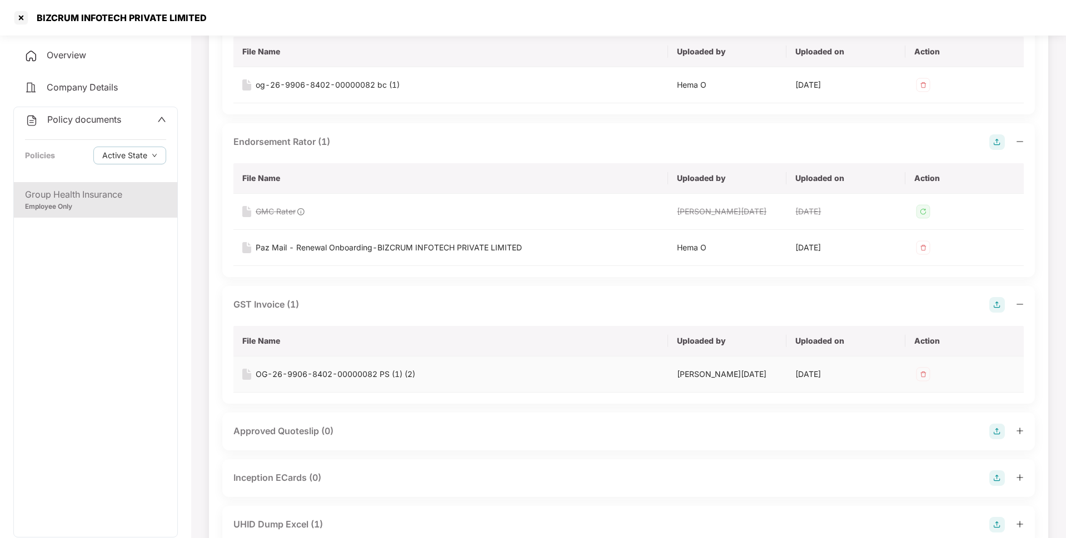
click at [303, 379] on div "OG-26-9906-8402-00000082 PS (1) (2)" at bounding box center [335, 374] width 159 height 12
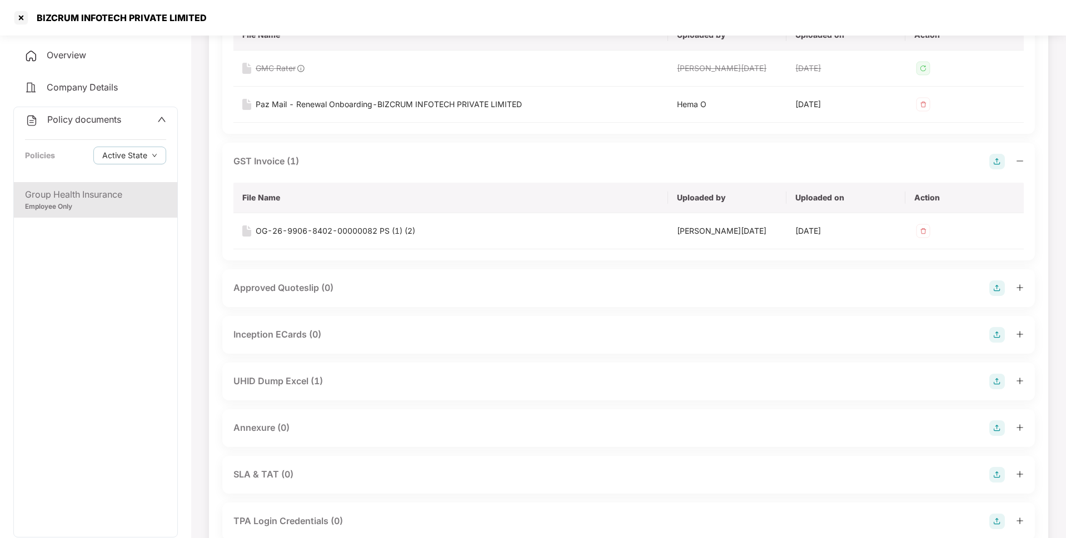
scroll to position [829, 0]
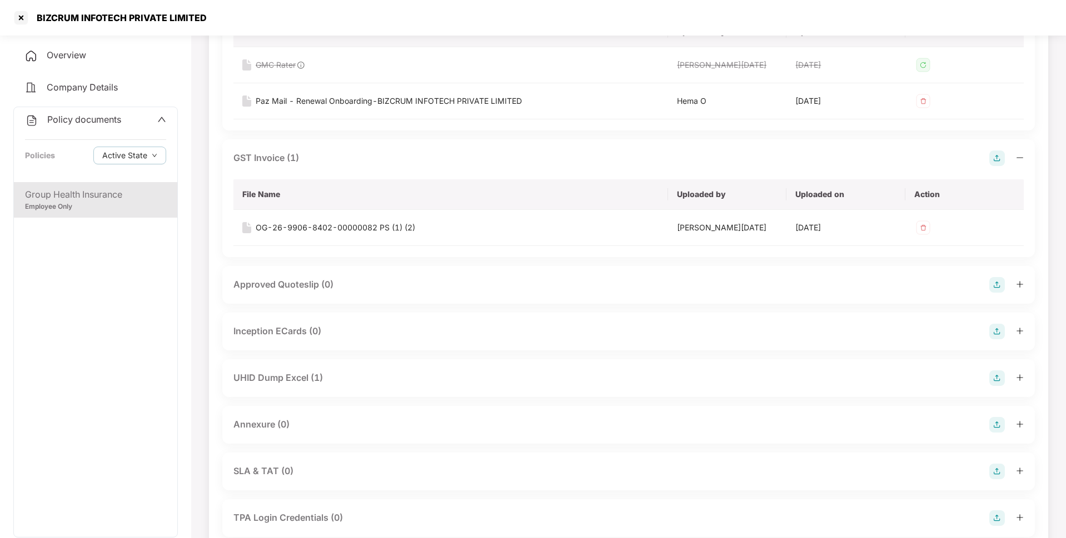
click at [382, 378] on div "UHID Dump Excel (1)" at bounding box center [628, 379] width 790 height 16
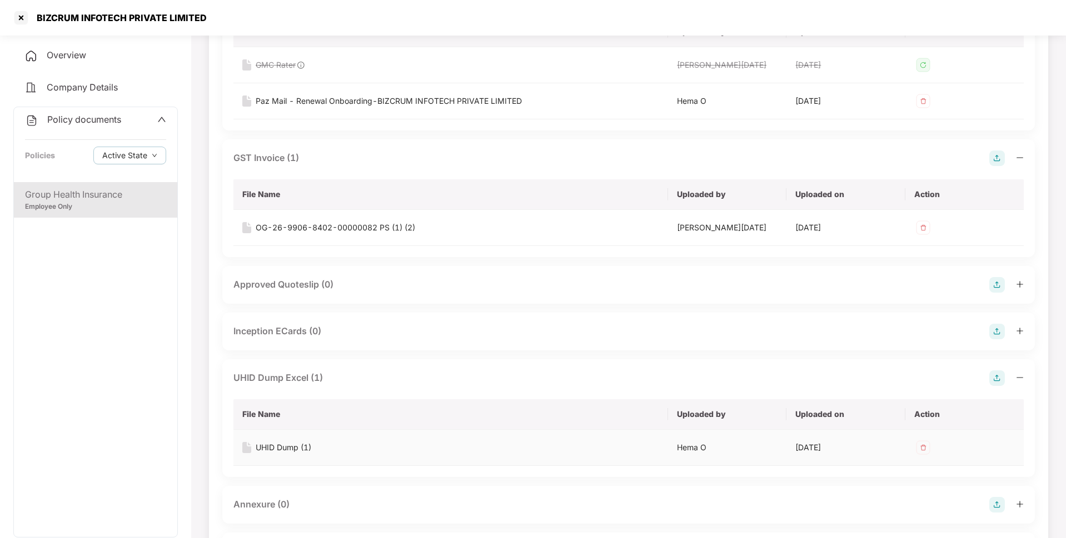
click at [298, 451] on div "UHID Dump (1)" at bounding box center [284, 448] width 56 height 12
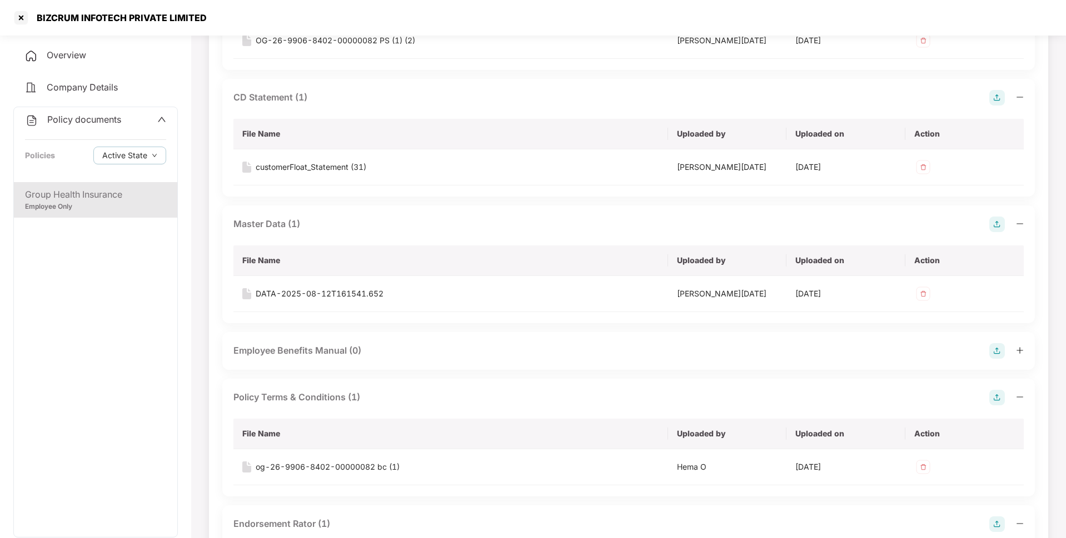
scroll to position [0, 0]
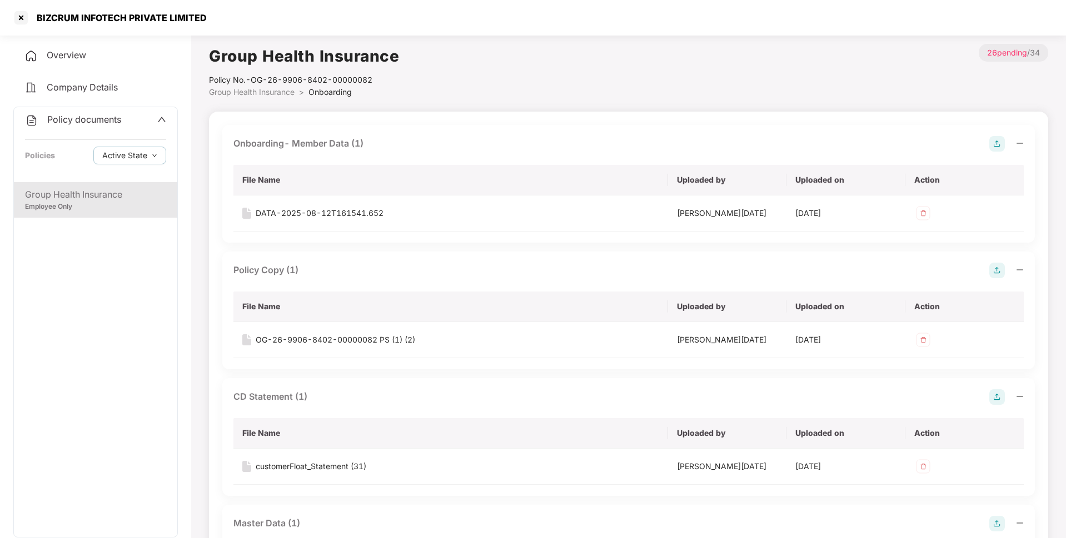
drag, startPoint x: 785, startPoint y: 99, endPoint x: 515, endPoint y: 124, distance: 271.3
